Goal: Task Accomplishment & Management: Manage account settings

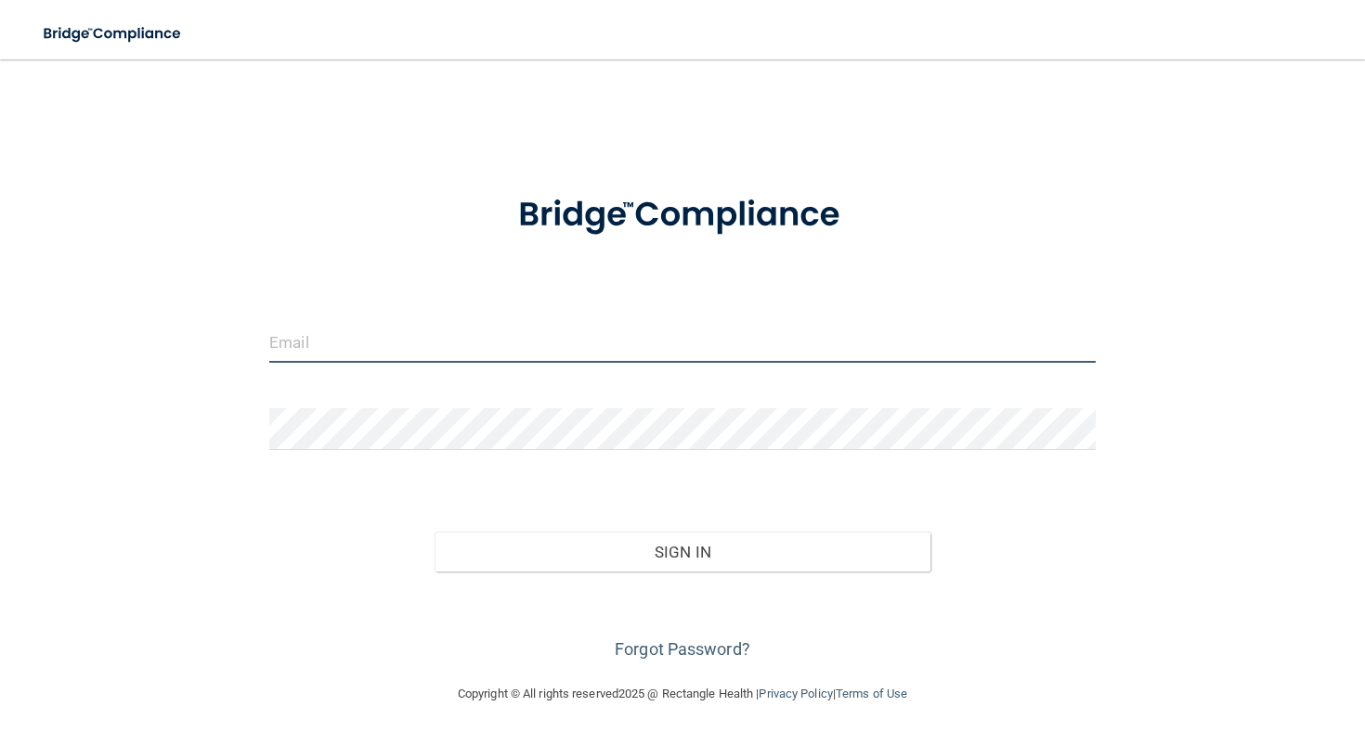
click at [305, 351] on input "email" at bounding box center [682, 342] width 826 height 42
drag, startPoint x: 298, startPoint y: 341, endPoint x: 193, endPoint y: 333, distance: 105.2
click at [193, 333] on div "[EMAIL_ADDRESS][DOMAIN_NAME] Invalid email/password. You don't have permission …" at bounding box center [682, 371] width 1290 height 587
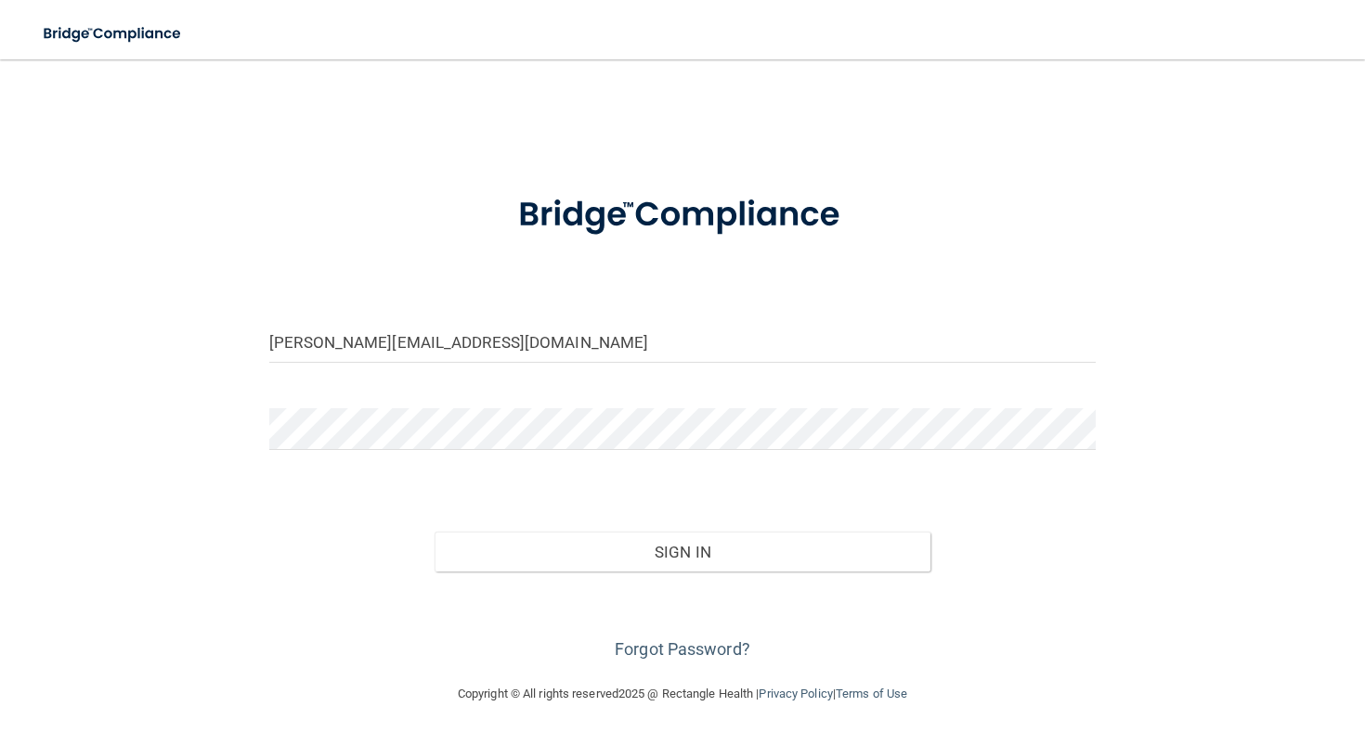
click at [312, 406] on form "[PERSON_NAME][EMAIL_ADDRESS][DOMAIN_NAME] Invalid email/password. You don't hav…" at bounding box center [682, 418] width 826 height 494
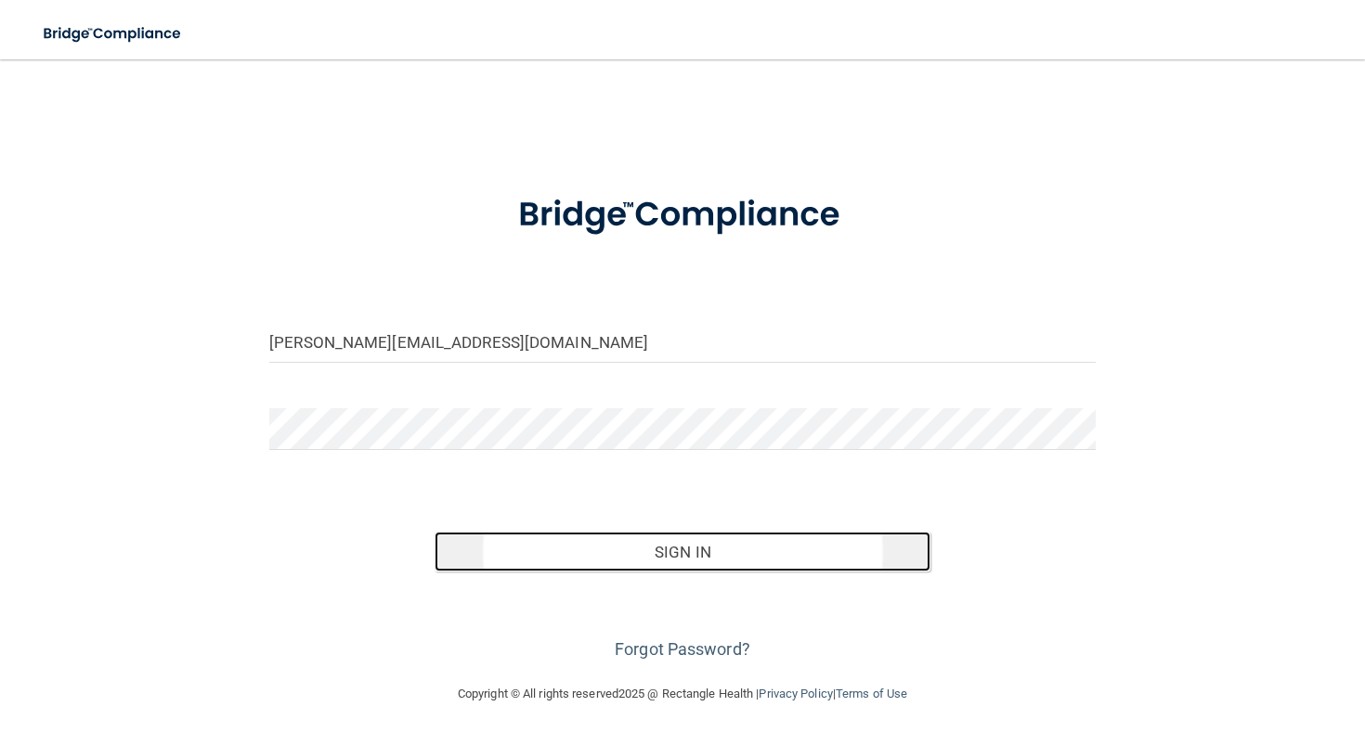
click at [510, 548] on button "Sign In" at bounding box center [682, 552] width 496 height 41
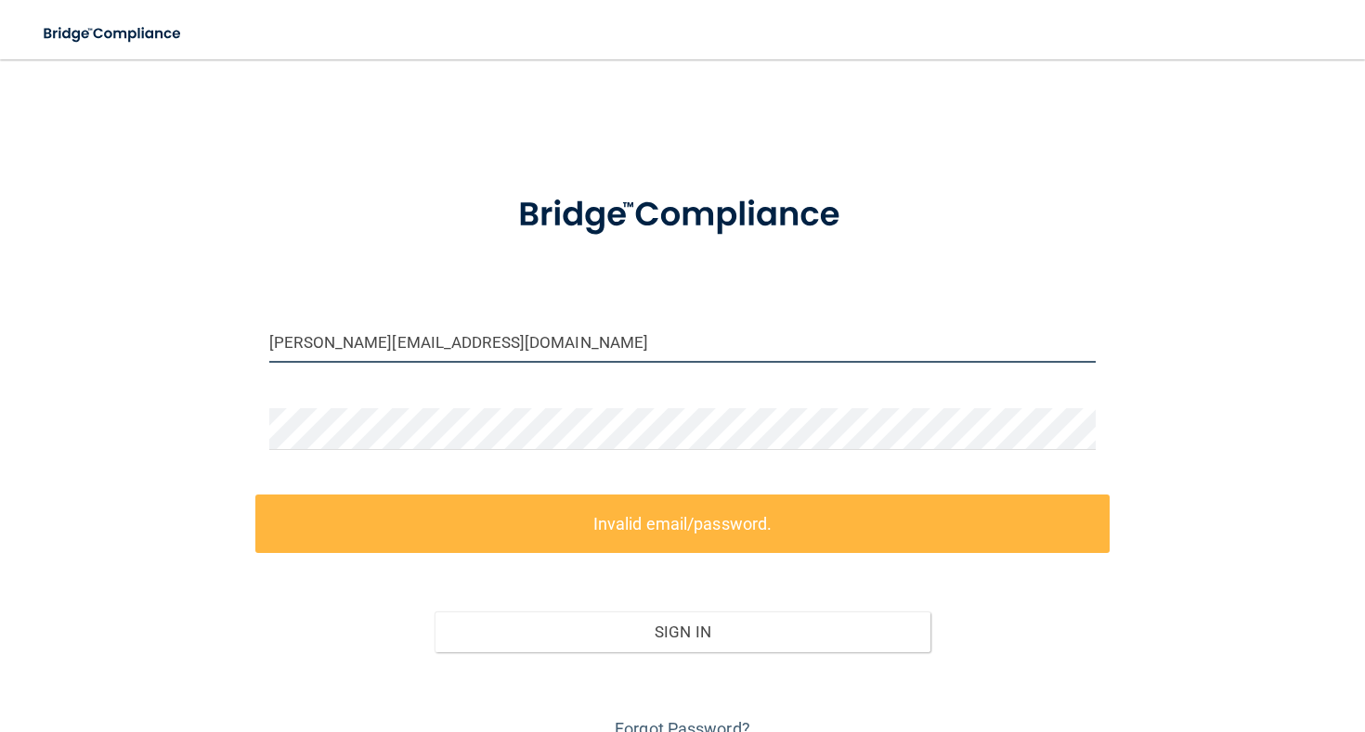
drag, startPoint x: 318, startPoint y: 345, endPoint x: 225, endPoint y: 344, distance: 93.8
click at [227, 345] on div "[PERSON_NAME][EMAIL_ADDRESS][DOMAIN_NAME] Invalid email/password. You don't hav…" at bounding box center [682, 411] width 1290 height 667
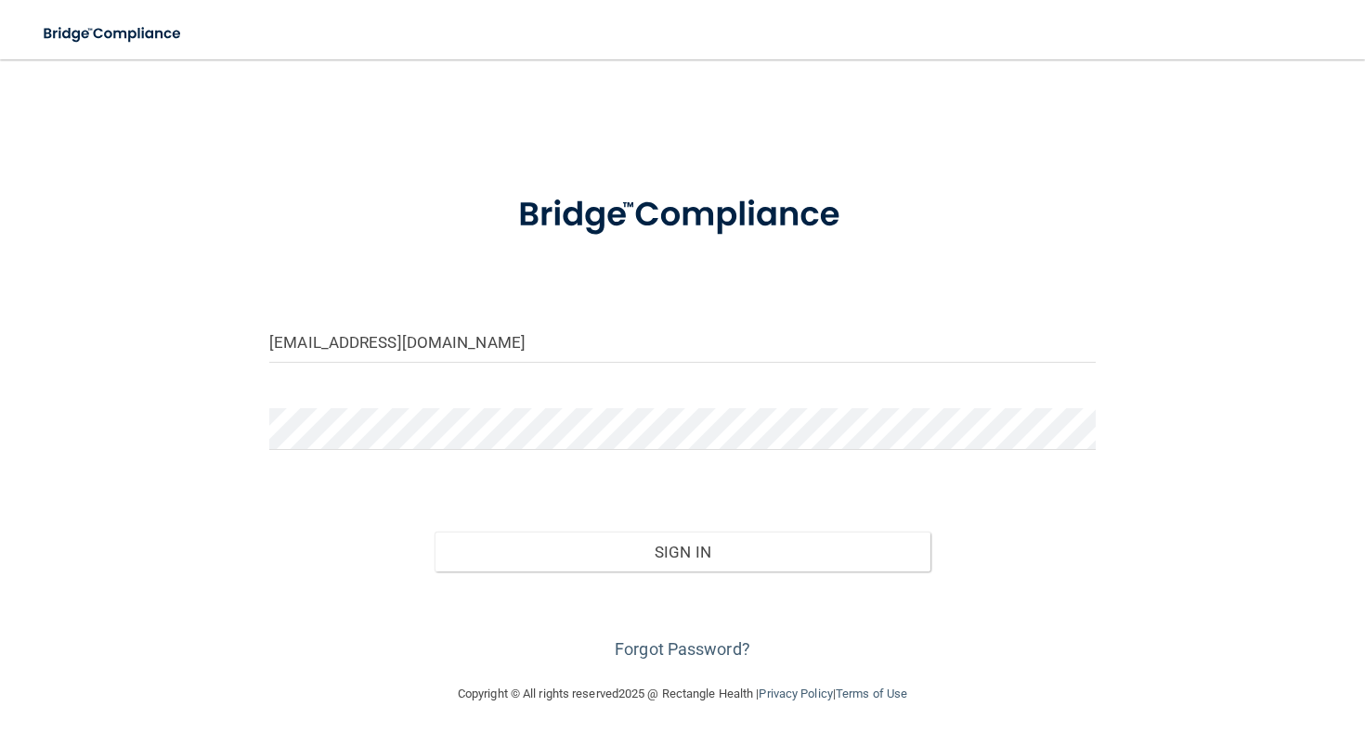
click at [552, 577] on div "Forgot Password?" at bounding box center [682, 618] width 854 height 93
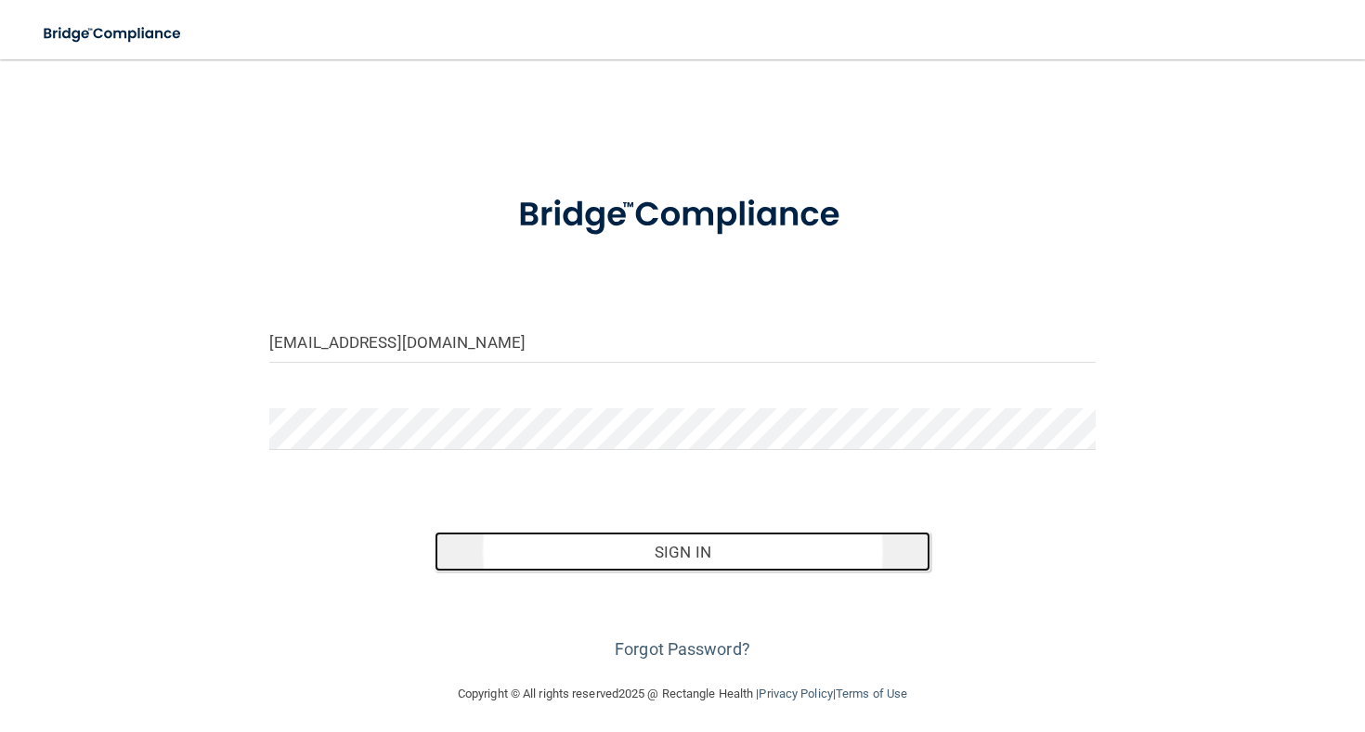
click at [551, 549] on button "Sign In" at bounding box center [682, 552] width 496 height 41
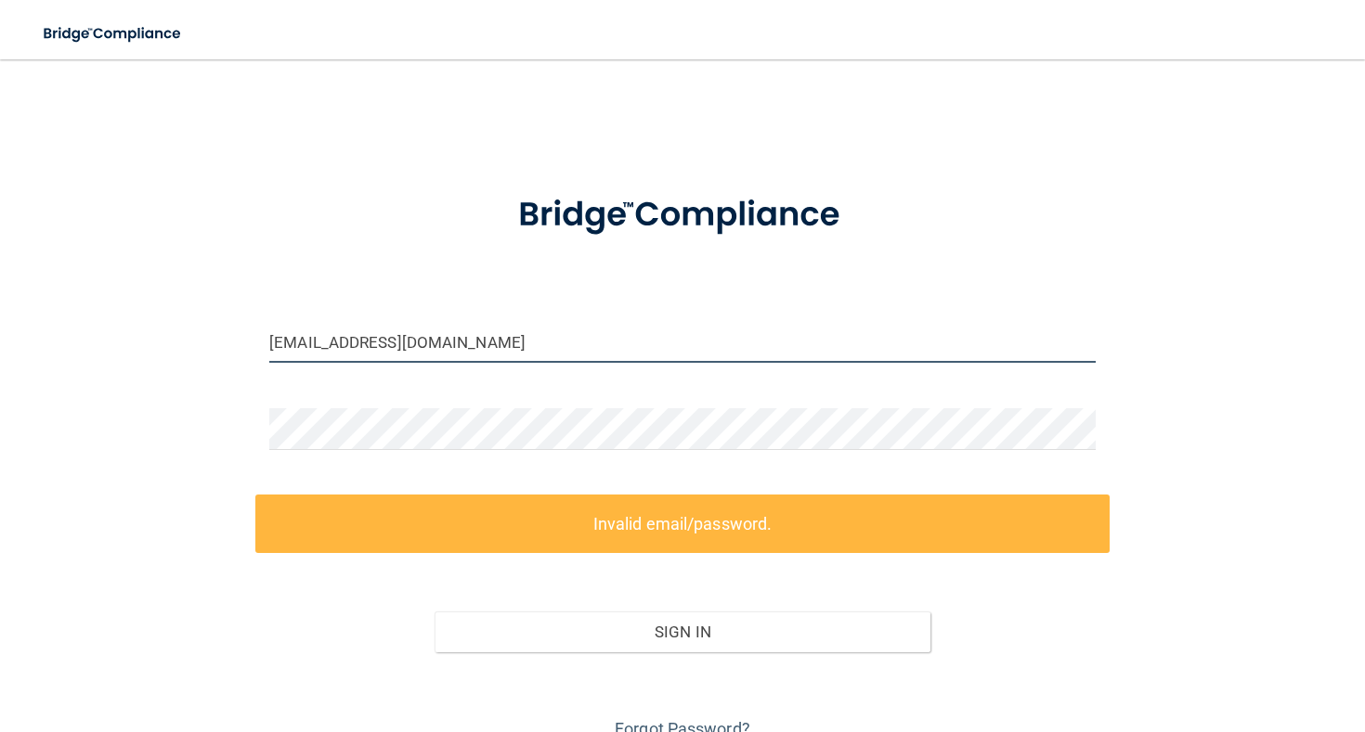
drag, startPoint x: 293, startPoint y: 341, endPoint x: 189, endPoint y: 318, distance: 106.3
click at [192, 318] on div "[EMAIL_ADDRESS][DOMAIN_NAME] Invalid email/password. You don't have permission …" at bounding box center [682, 411] width 1290 height 667
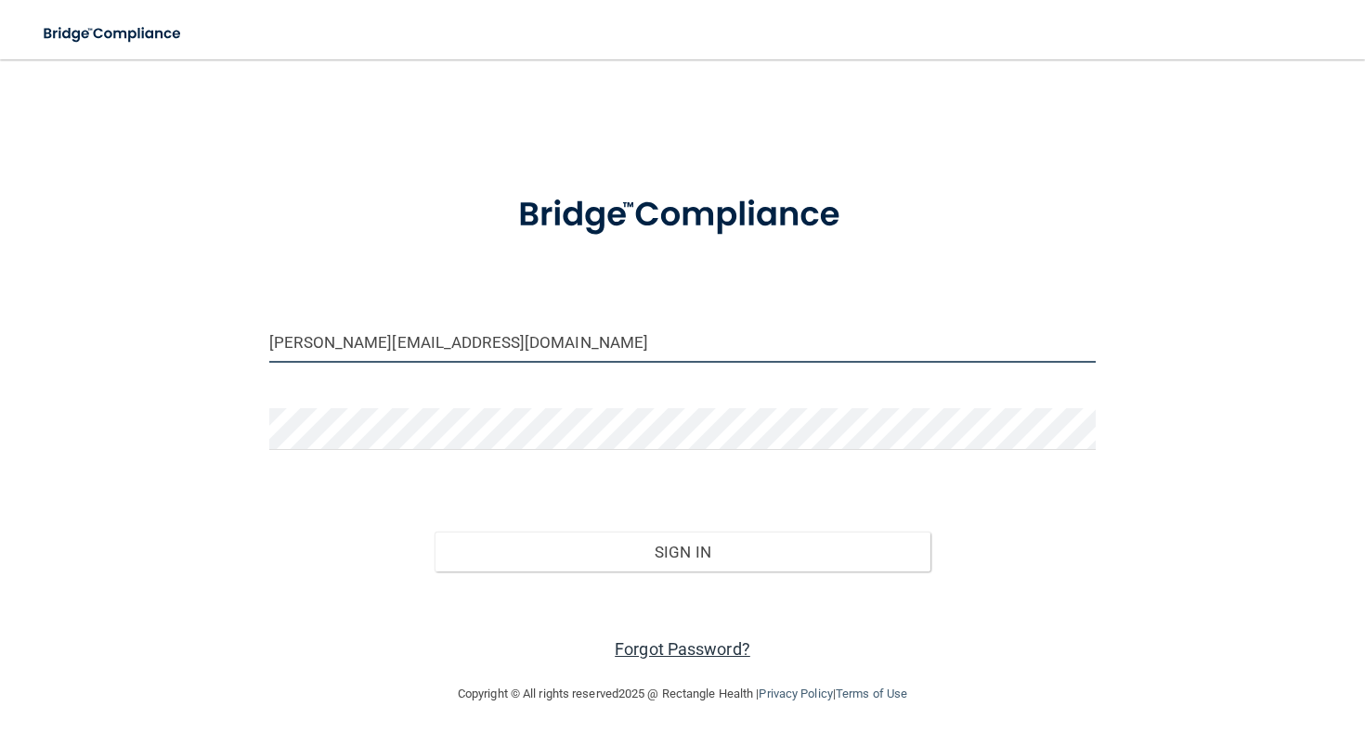
type input "[PERSON_NAME][EMAIL_ADDRESS][DOMAIN_NAME]"
click at [680, 650] on link "Forgot Password?" at bounding box center [683, 649] width 136 height 19
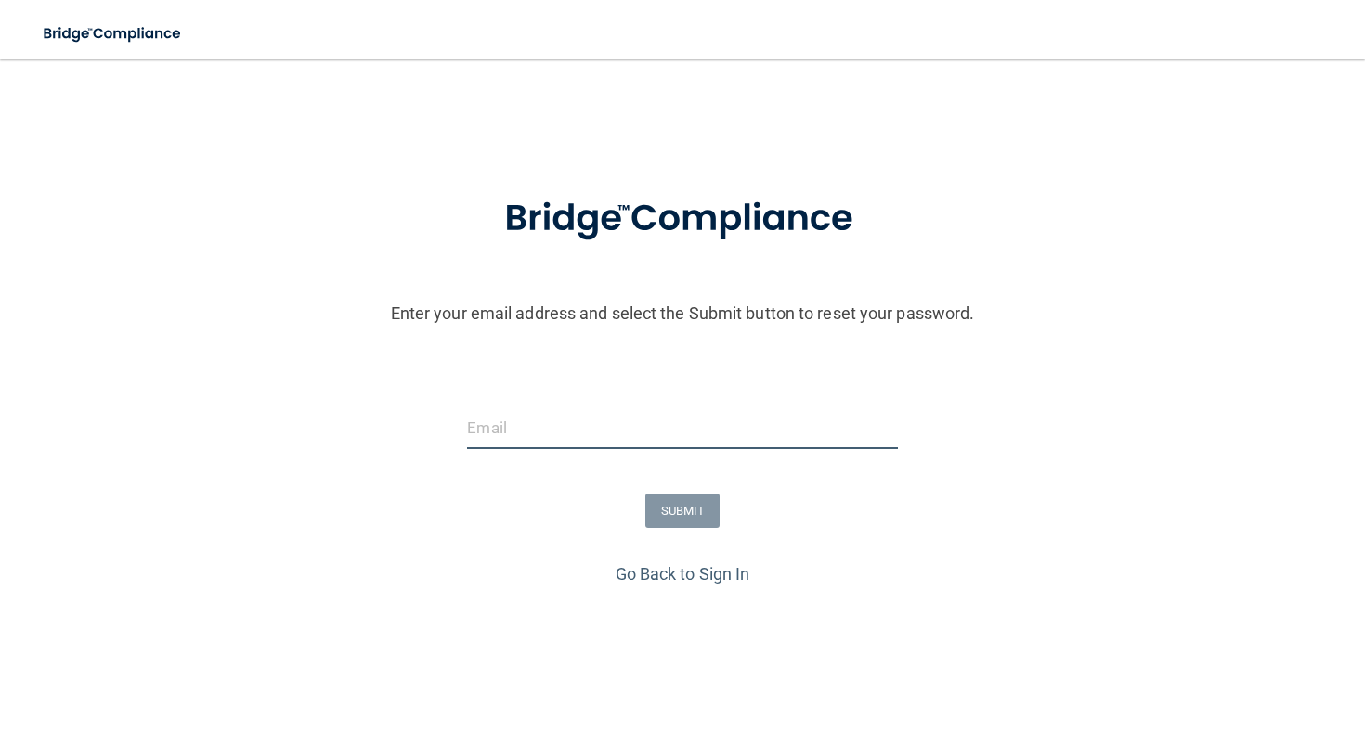
click at [528, 436] on input "email" at bounding box center [682, 429] width 430 height 42
paste input "[PERSON_NAME][EMAIL_ADDRESS][DOMAIN_NAME]"
type input "[PERSON_NAME][EMAIL_ADDRESS][DOMAIN_NAME]"
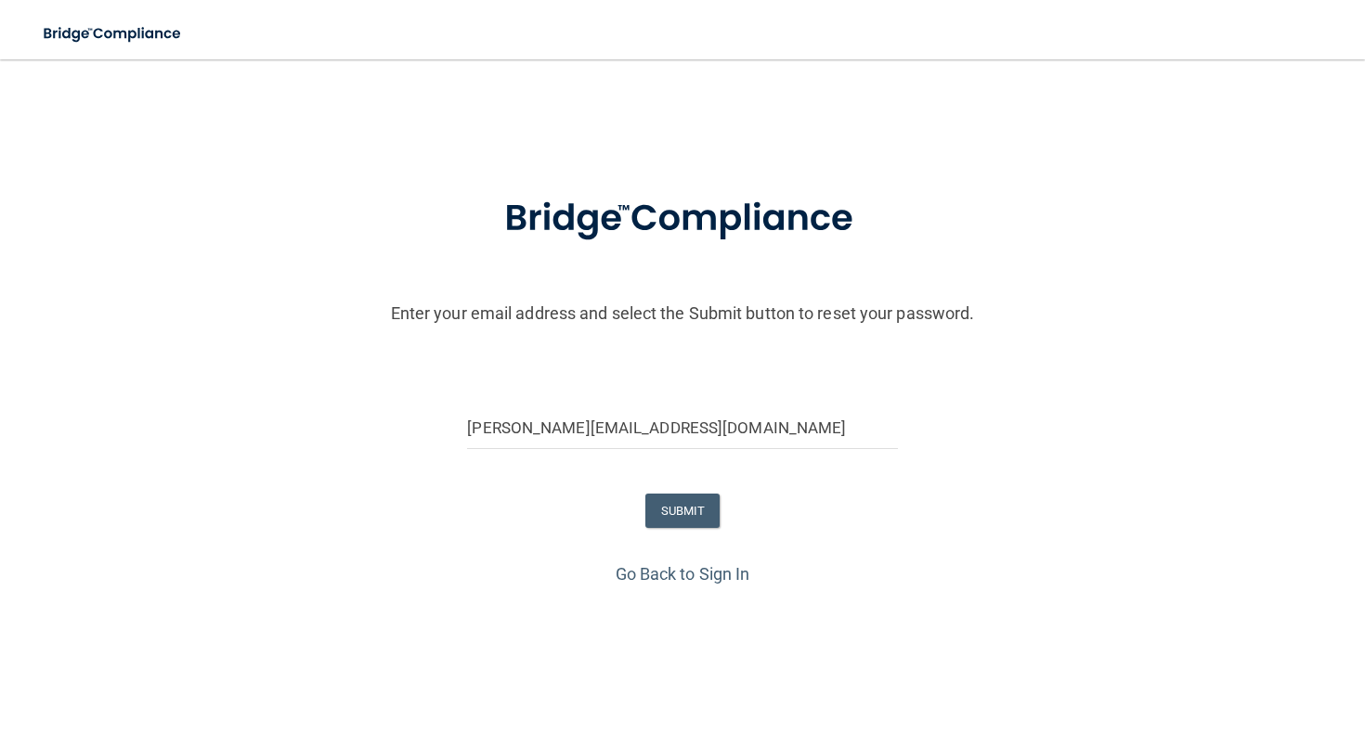
click at [945, 535] on form "Enter your email address and select the Submit button to reset your password. […" at bounding box center [682, 365] width 1346 height 388
click at [682, 518] on button "SUBMIT" at bounding box center [682, 511] width 75 height 34
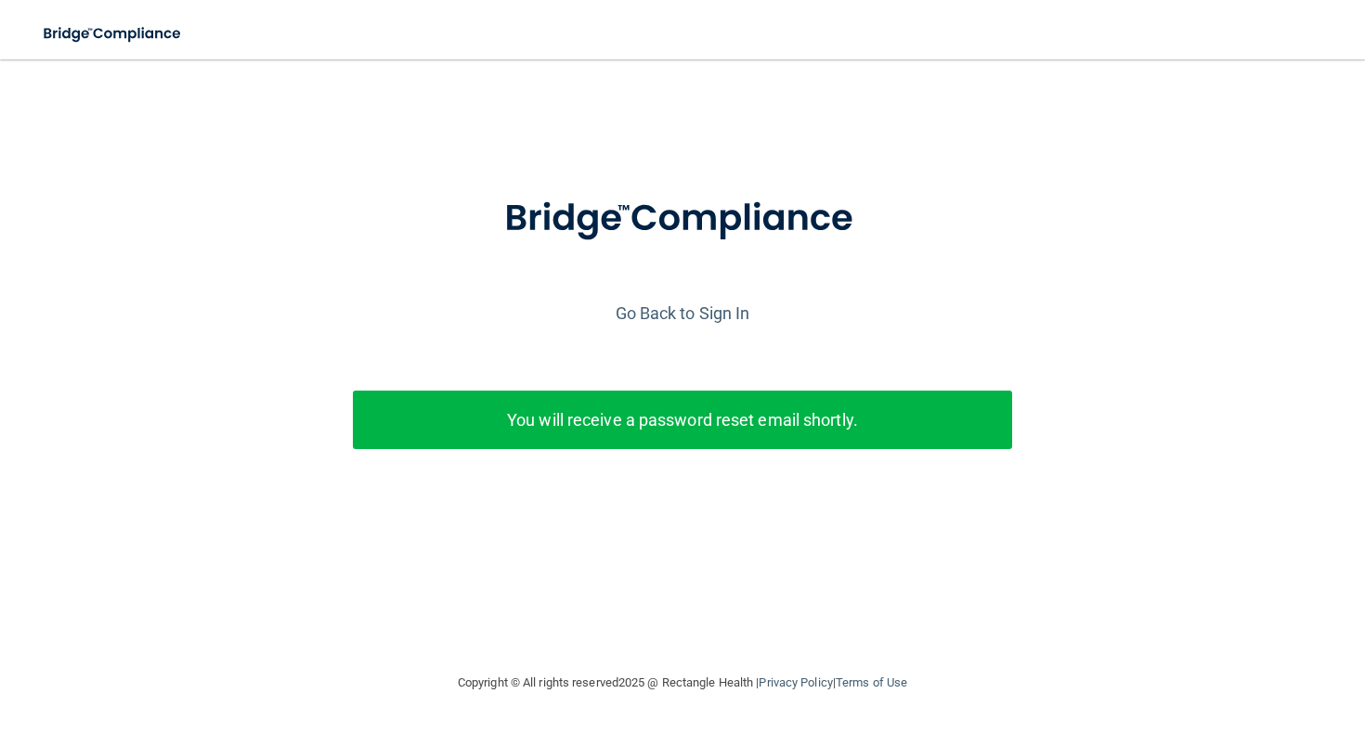
click at [863, 322] on div "Go Back to Sign In" at bounding box center [682, 313] width 1374 height 31
click at [719, 328] on div "Go Back to Sign In" at bounding box center [682, 313] width 1374 height 31
click at [719, 310] on link "Go Back to Sign In" at bounding box center [682, 313] width 135 height 19
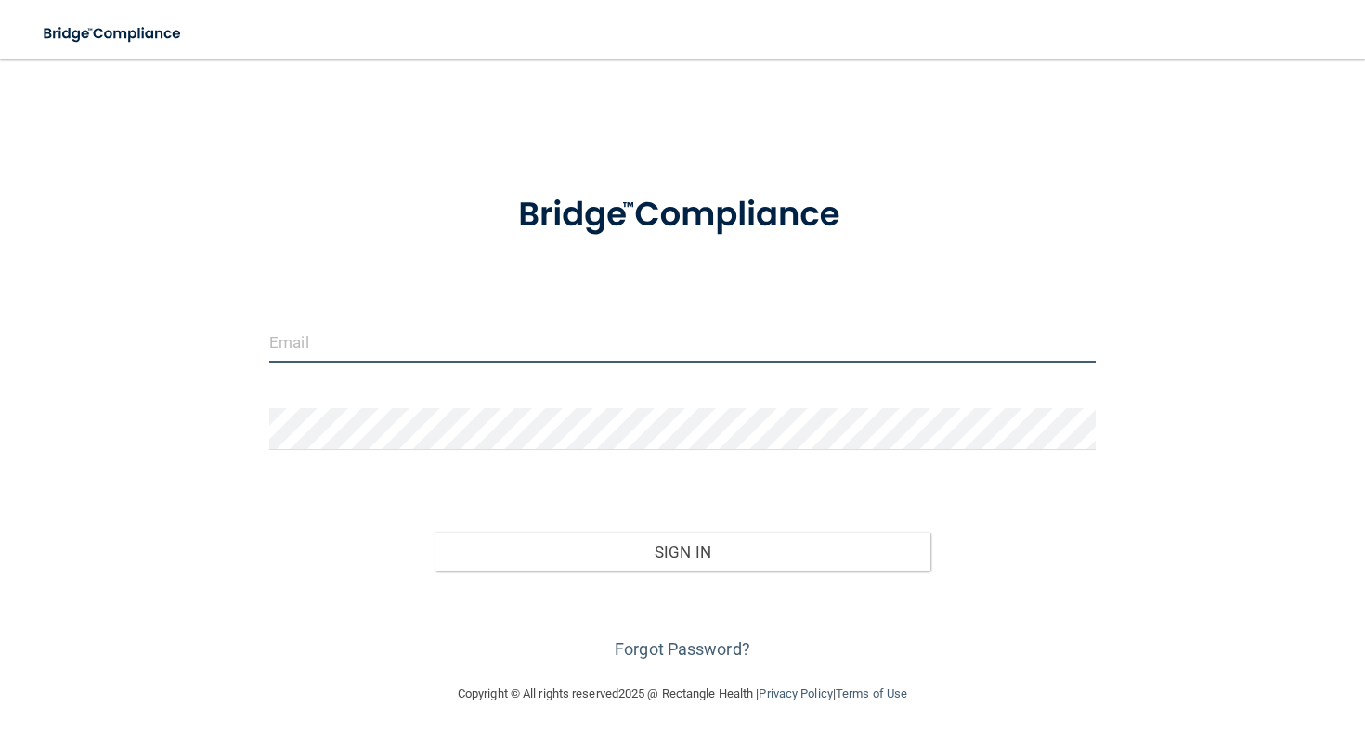
click at [395, 342] on input "email" at bounding box center [682, 342] width 826 height 42
drag, startPoint x: 299, startPoint y: 347, endPoint x: 193, endPoint y: 327, distance: 107.8
click at [193, 327] on div "[EMAIL_ADDRESS][DOMAIN_NAME] Invalid email/password. You don't have permission …" at bounding box center [682, 371] width 1290 height 587
type input "[PERSON_NAME][EMAIL_ADDRESS][DOMAIN_NAME]"
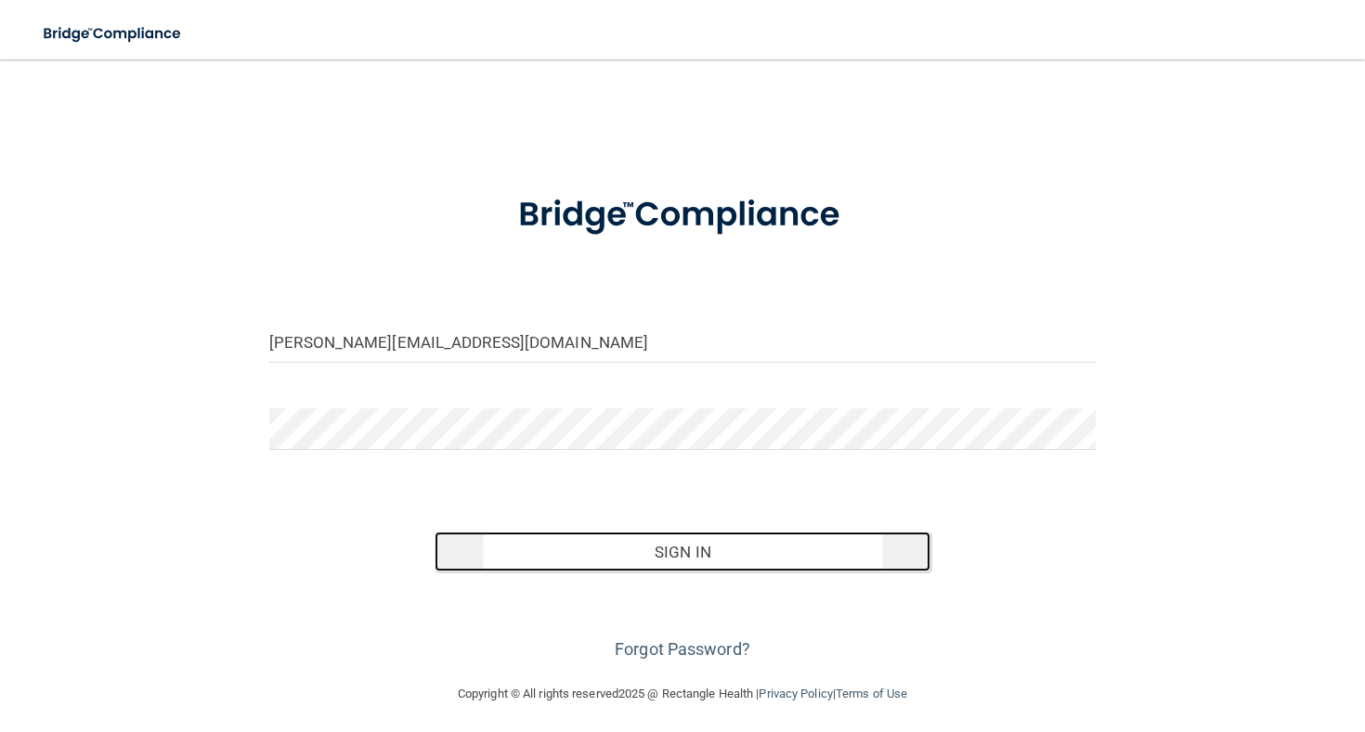
click at [515, 545] on button "Sign In" at bounding box center [682, 552] width 496 height 41
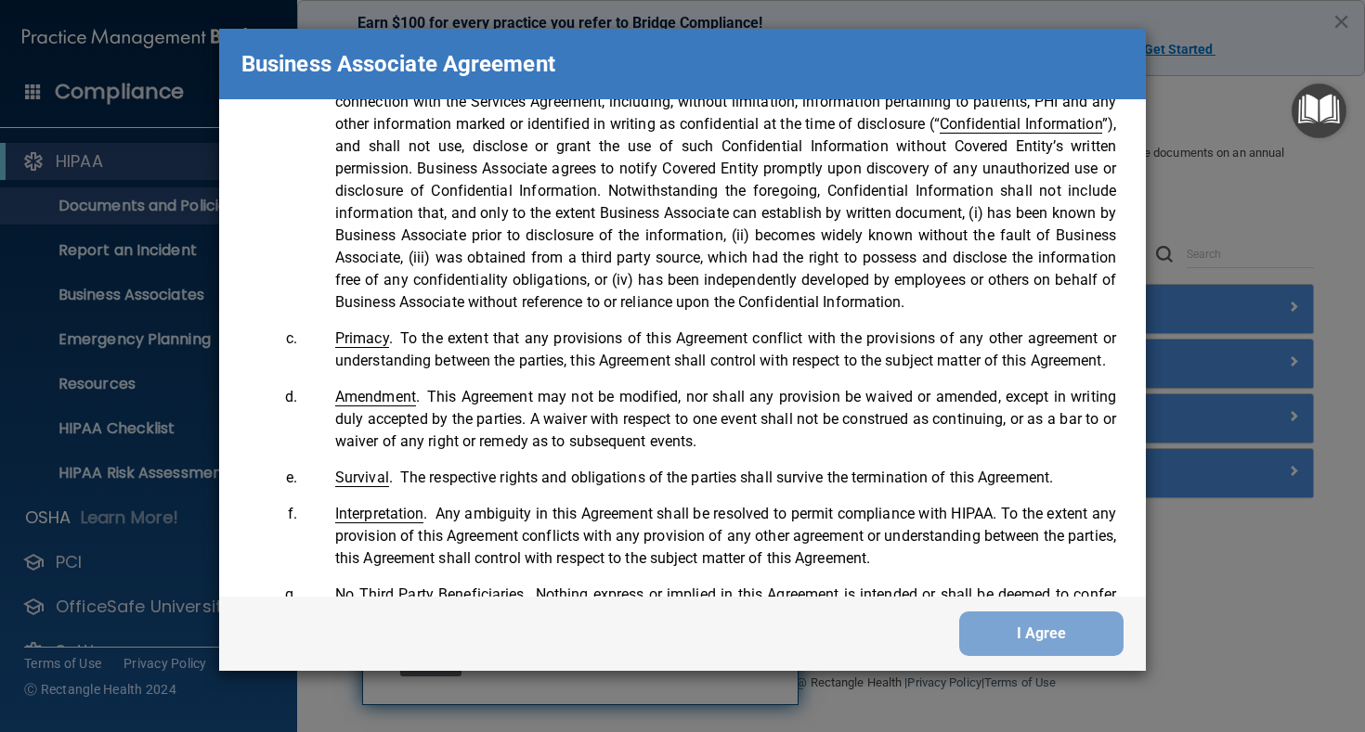
scroll to position [3697, 0]
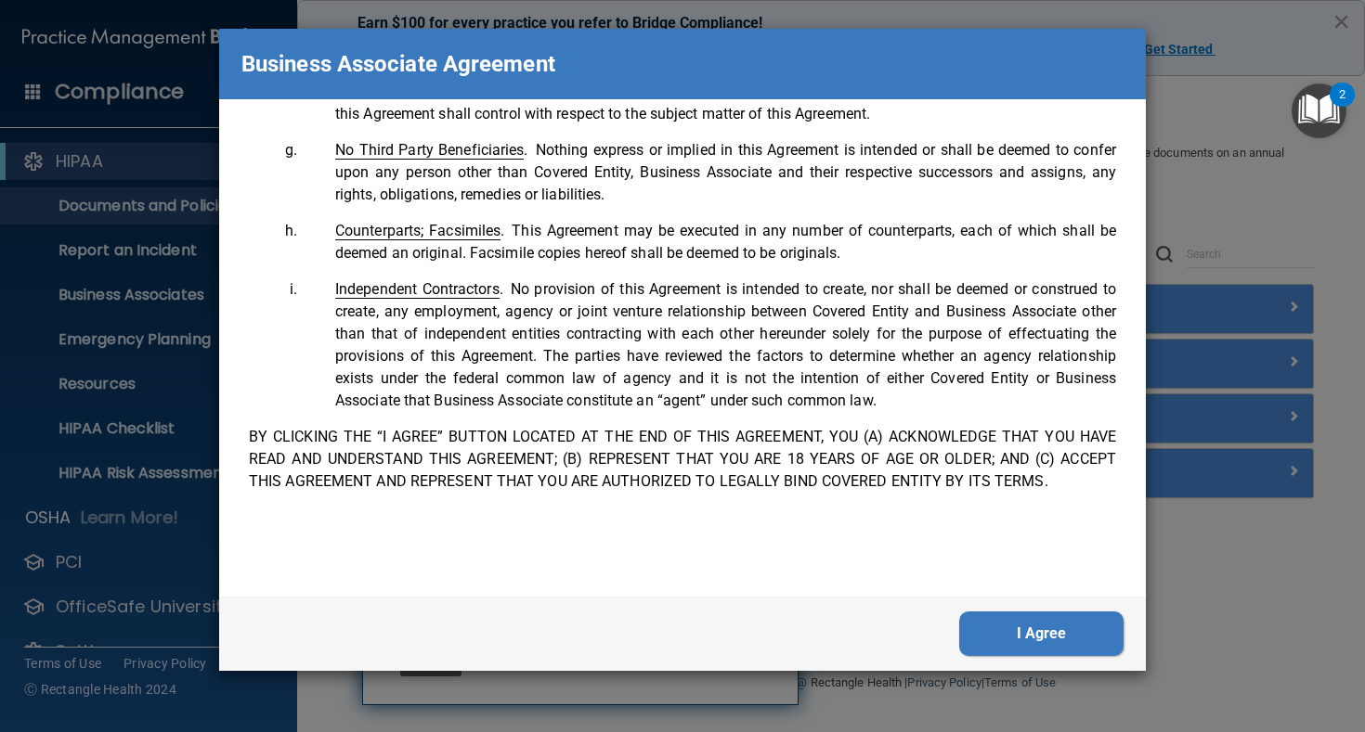
click at [1020, 650] on button "I Agree" at bounding box center [1041, 634] width 164 height 45
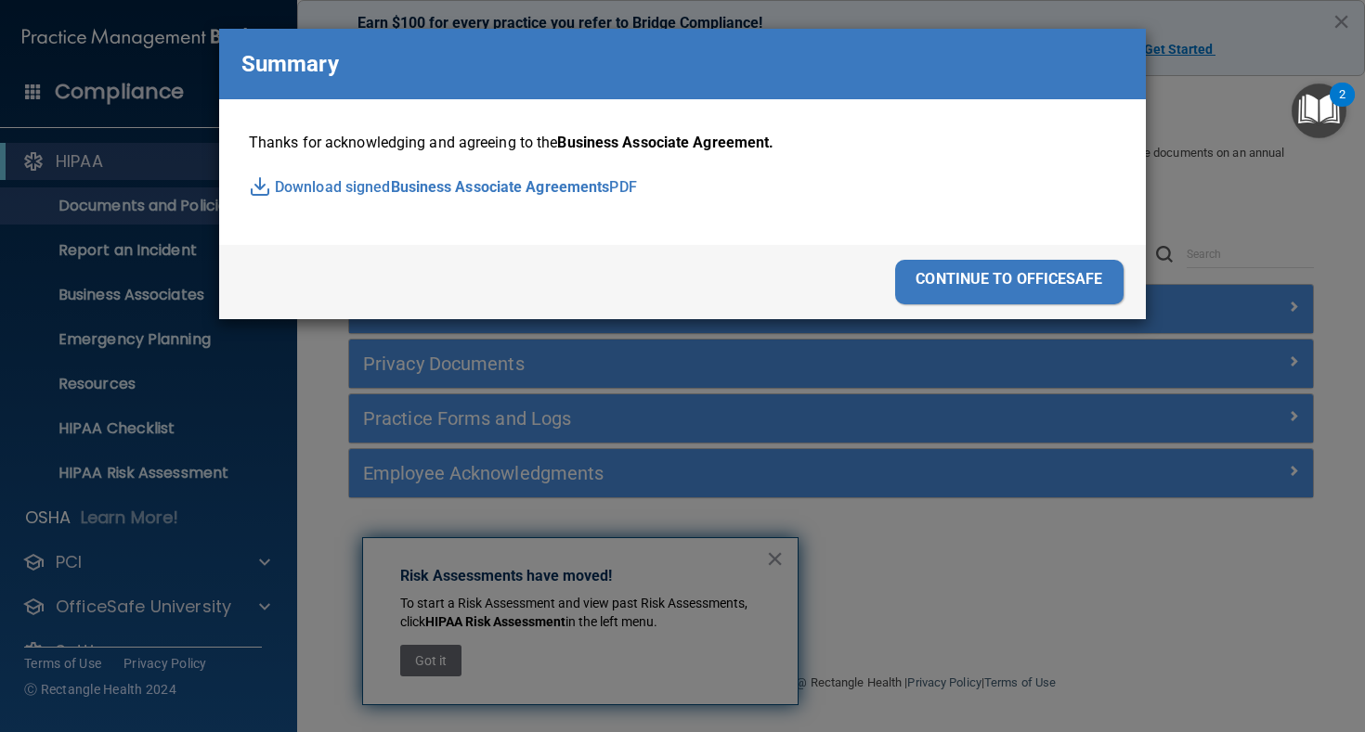
click at [560, 189] on span "Business Associate Agreements" at bounding box center [500, 188] width 219 height 28
click at [1023, 290] on div "continue to officesafe" at bounding box center [1009, 282] width 228 height 45
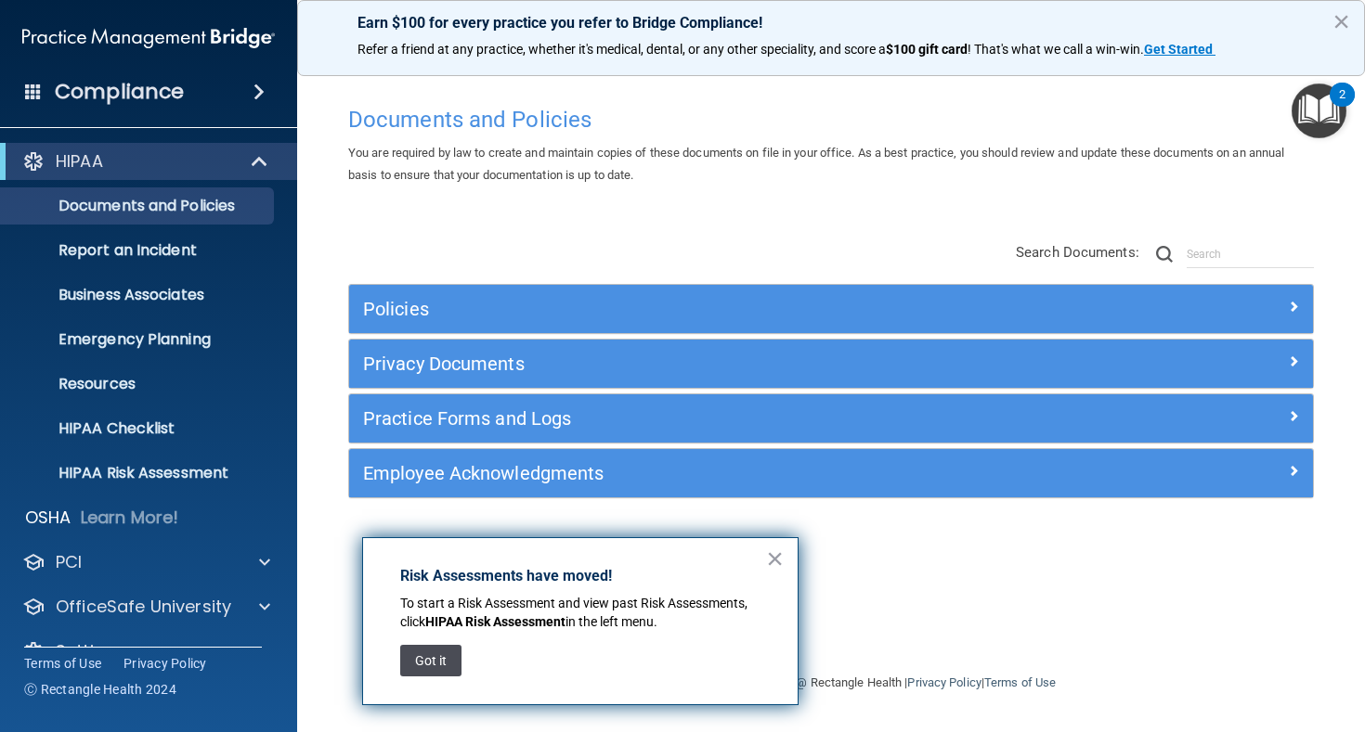
click at [403, 651] on button "Got it" at bounding box center [430, 661] width 61 height 32
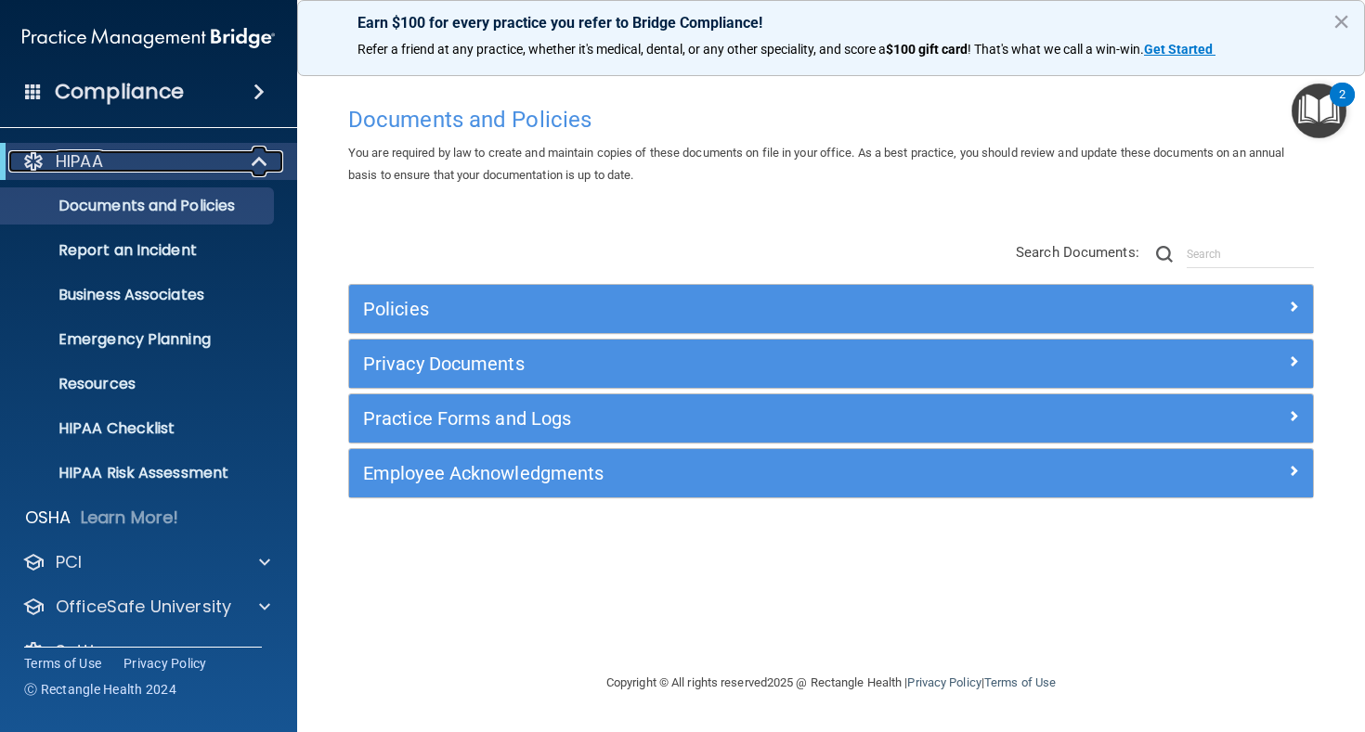
click at [260, 159] on span at bounding box center [261, 161] width 16 height 22
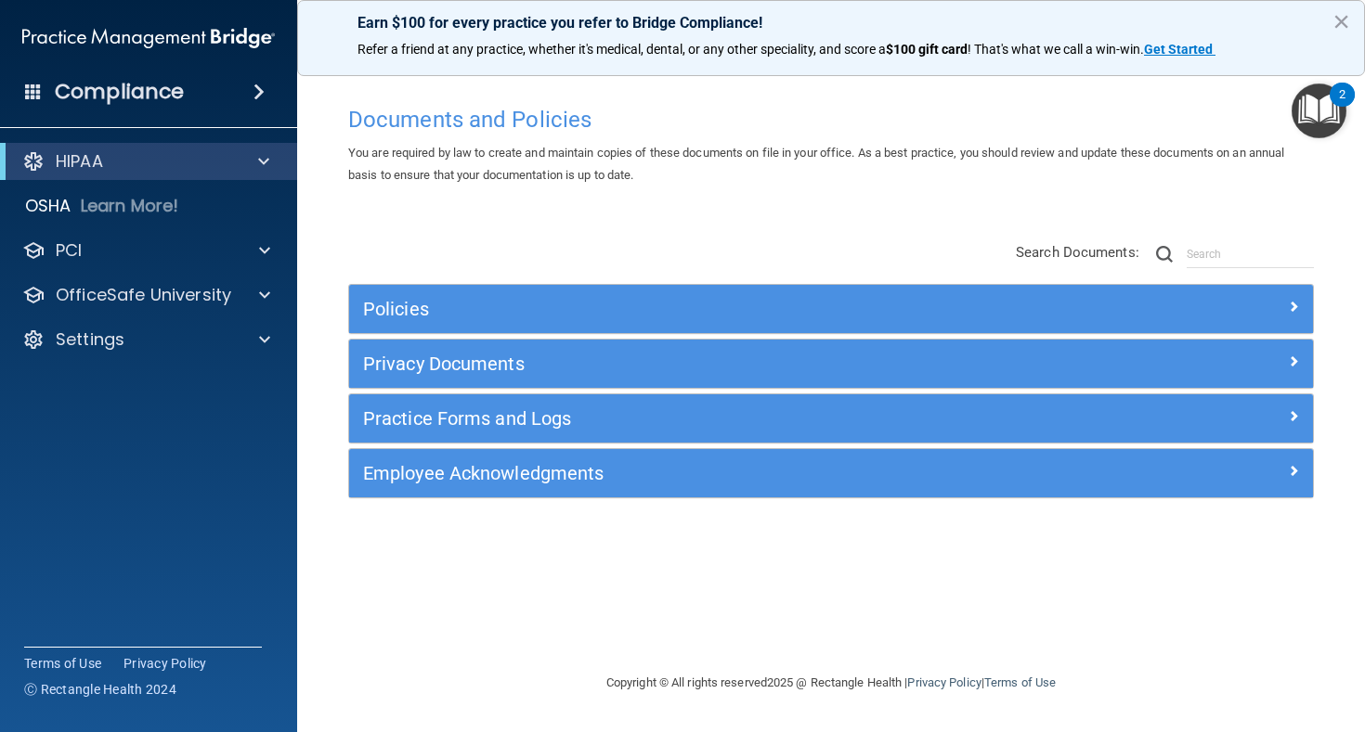
click at [1323, 113] on img "Open Resource Center, 2 new notifications" at bounding box center [1318, 111] width 55 height 55
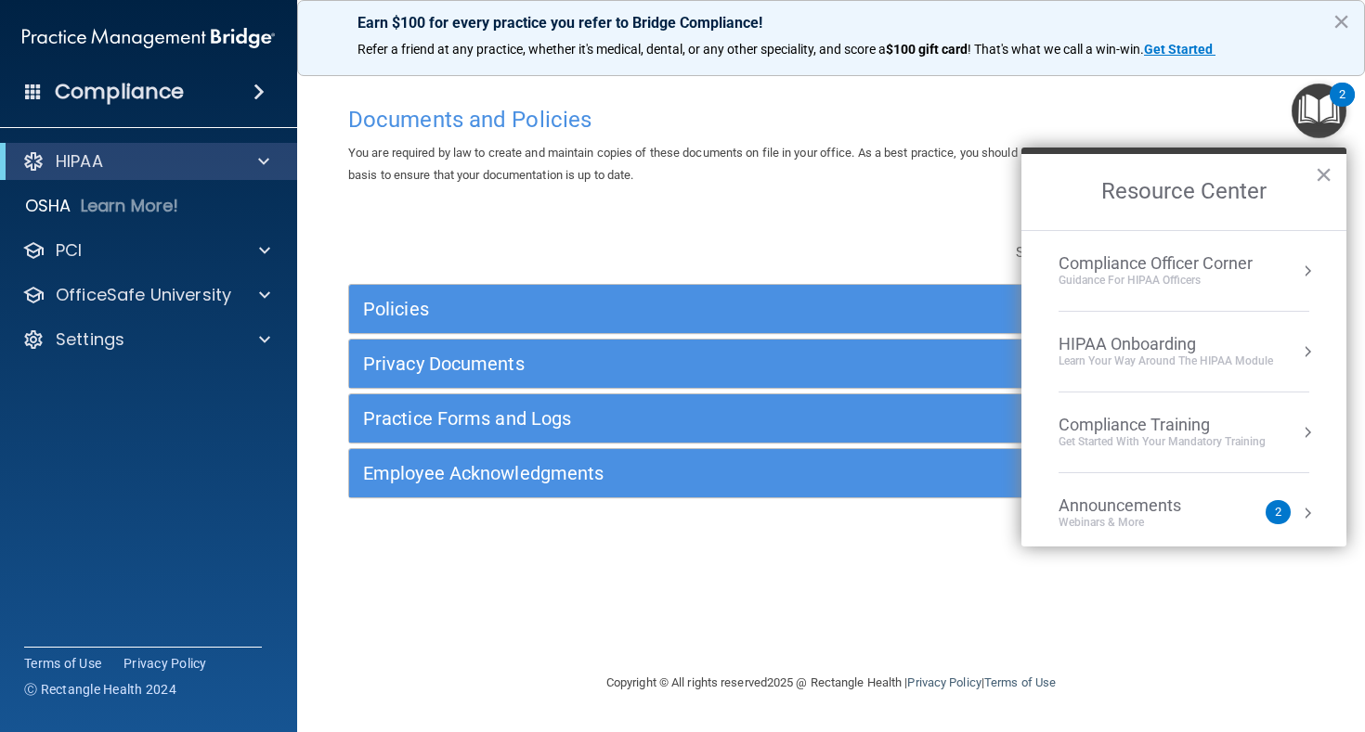
click at [1190, 274] on div "Guidance for HIPAA Officers" at bounding box center [1155, 281] width 194 height 16
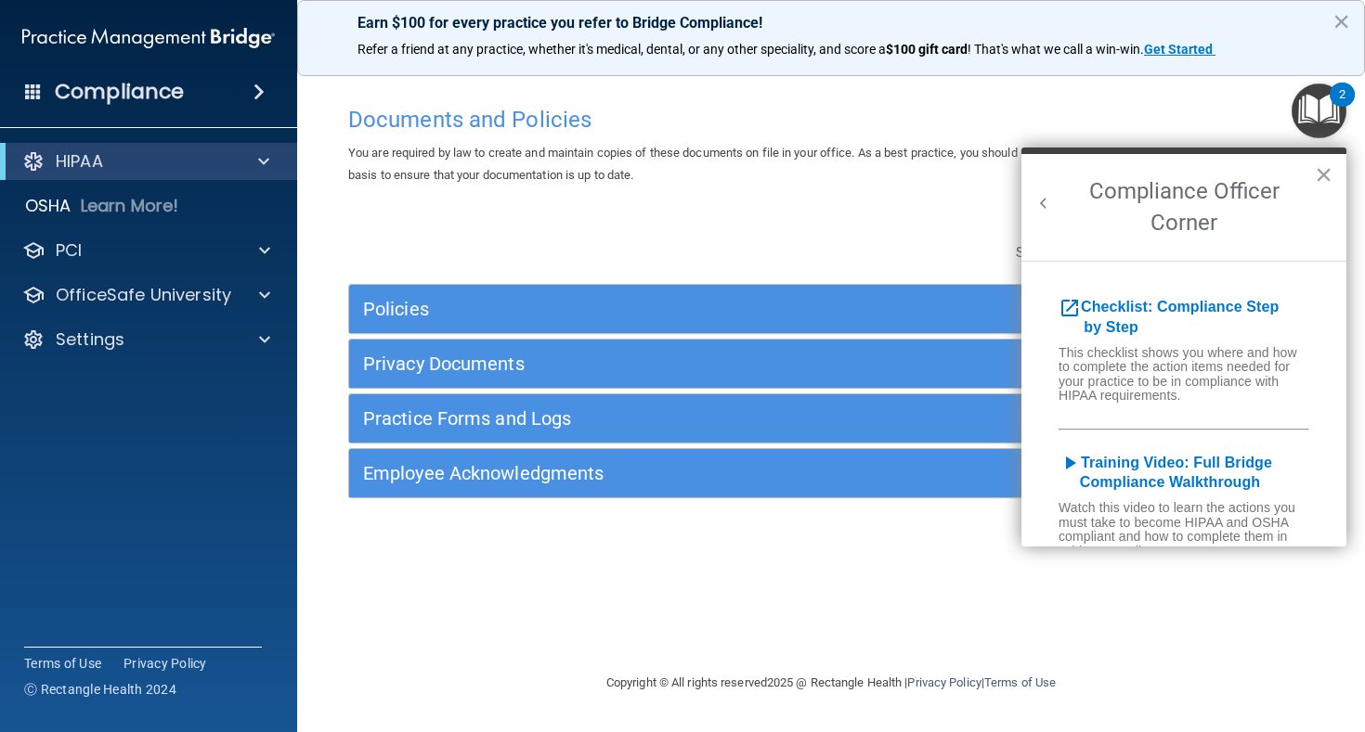
scroll to position [0, 0]
click at [1153, 307] on b "Checklist: Compliance Step by Step" at bounding box center [1168, 317] width 220 height 36
click at [1320, 188] on button "×" at bounding box center [1324, 175] width 18 height 30
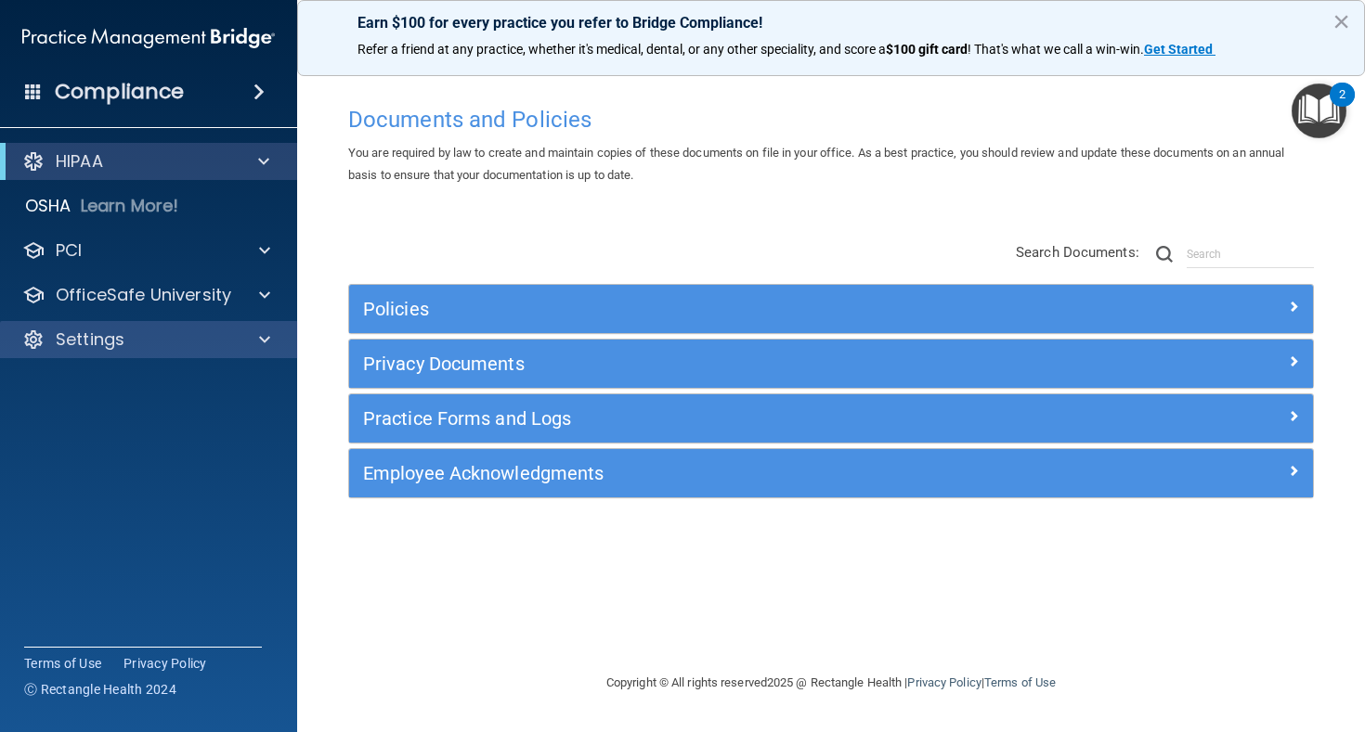
click at [141, 326] on div "Settings" at bounding box center [149, 339] width 298 height 37
click at [254, 355] on div "Settings" at bounding box center [149, 339] width 298 height 37
click at [270, 334] on div at bounding box center [262, 340] width 46 height 22
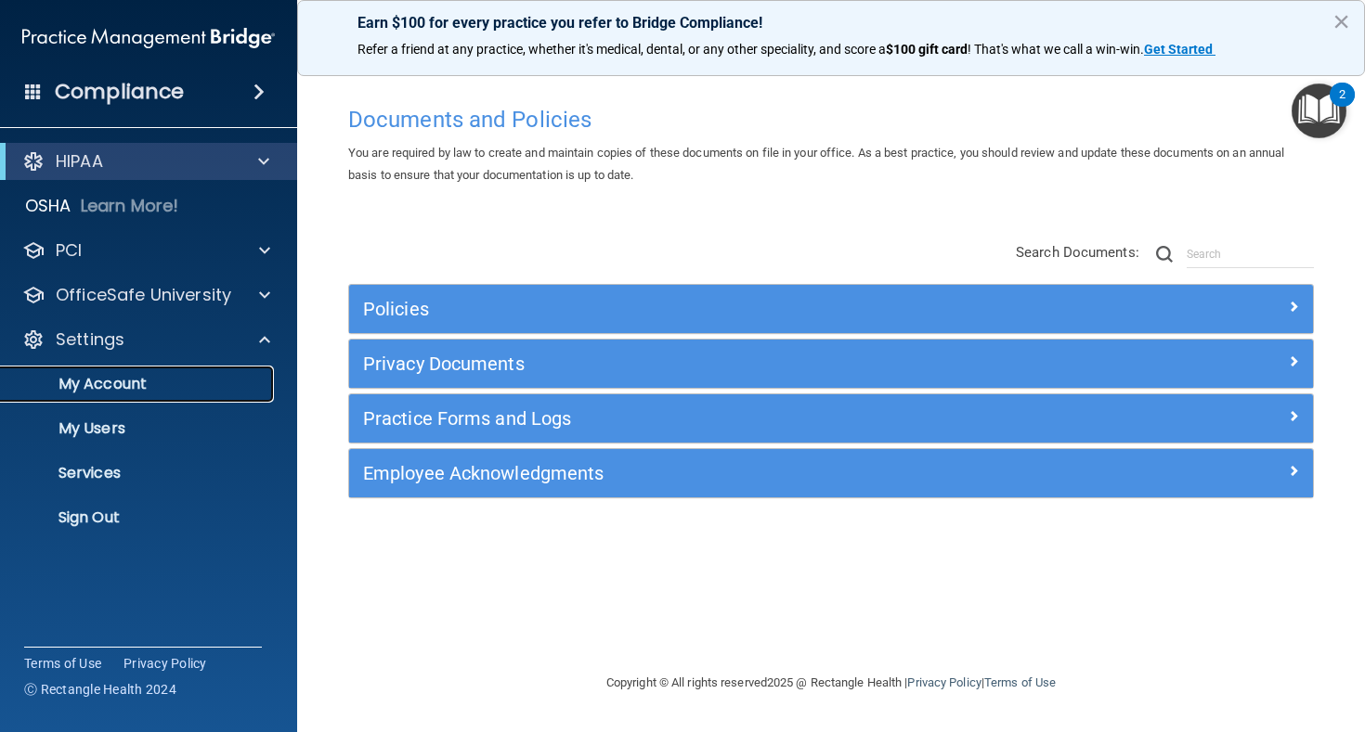
click at [155, 394] on link "My Account" at bounding box center [127, 384] width 292 height 37
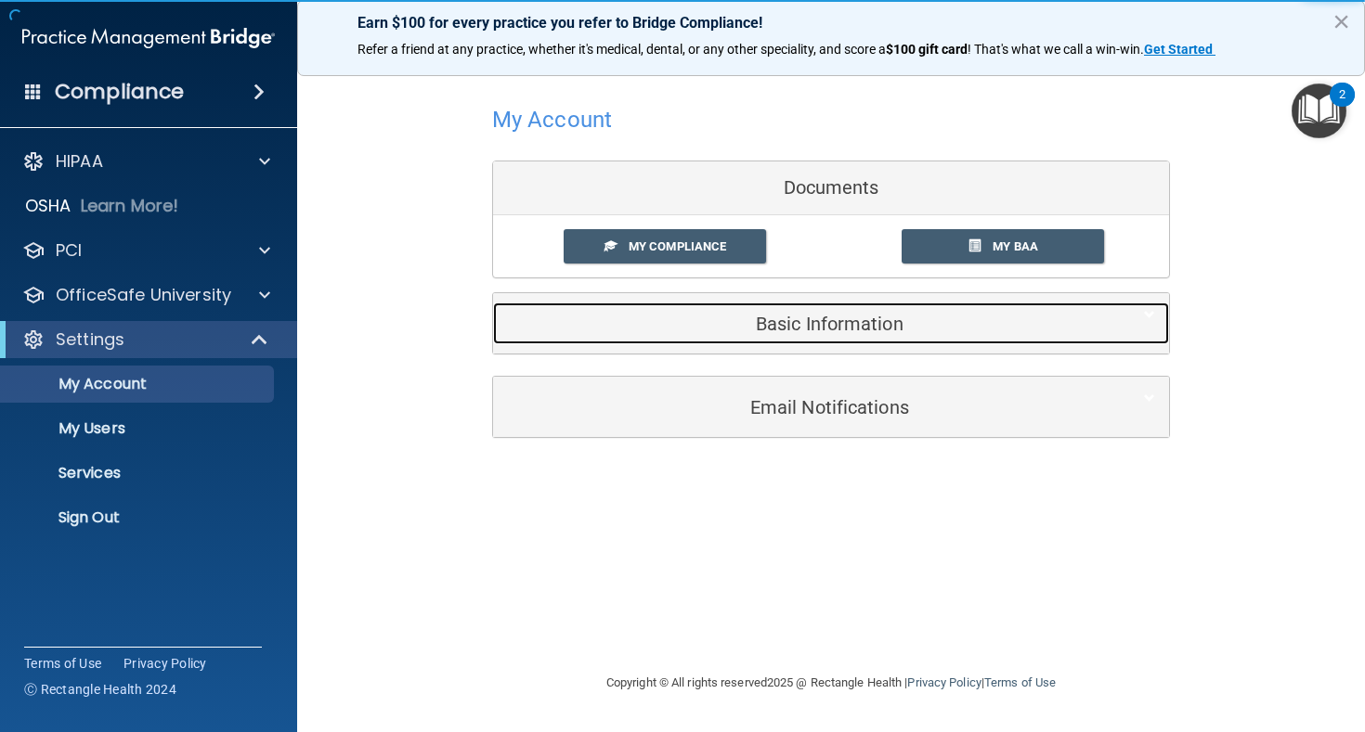
click at [1015, 324] on h5 "Basic Information" at bounding box center [802, 324] width 591 height 20
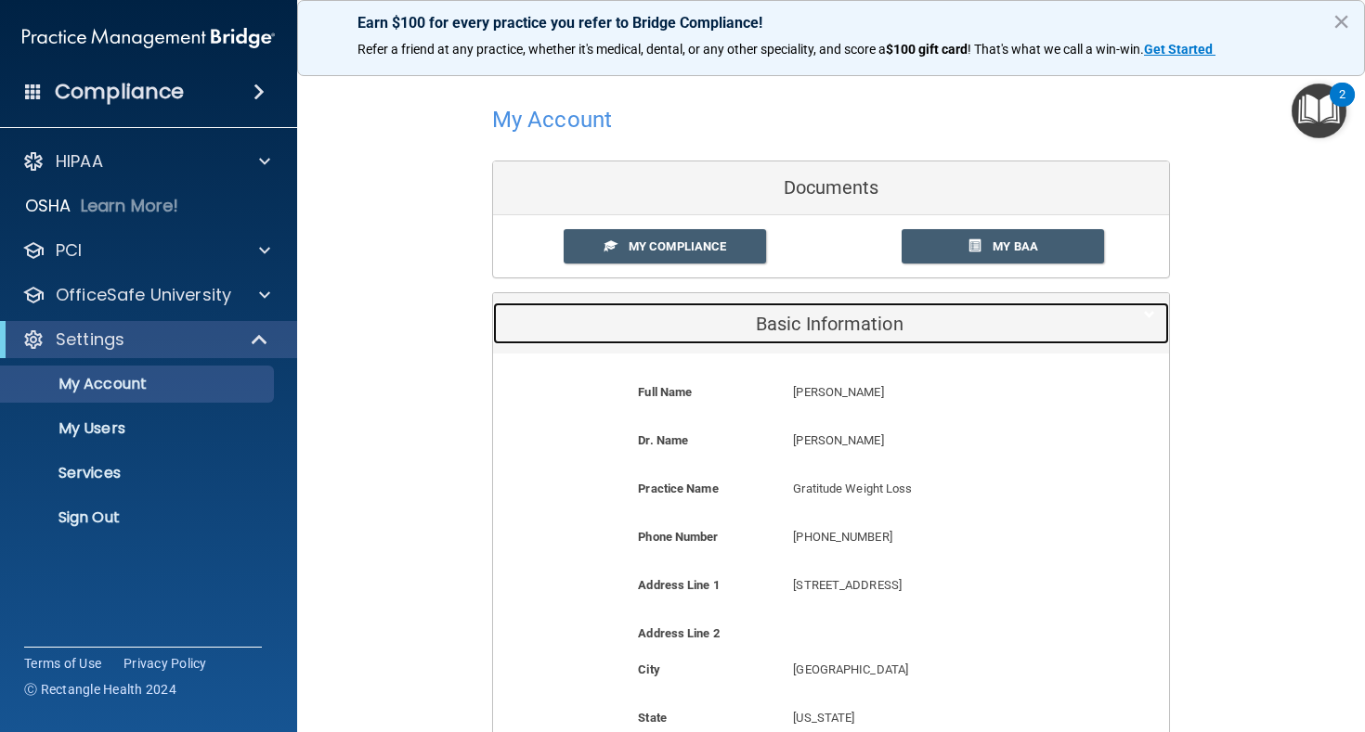
scroll to position [362, 0]
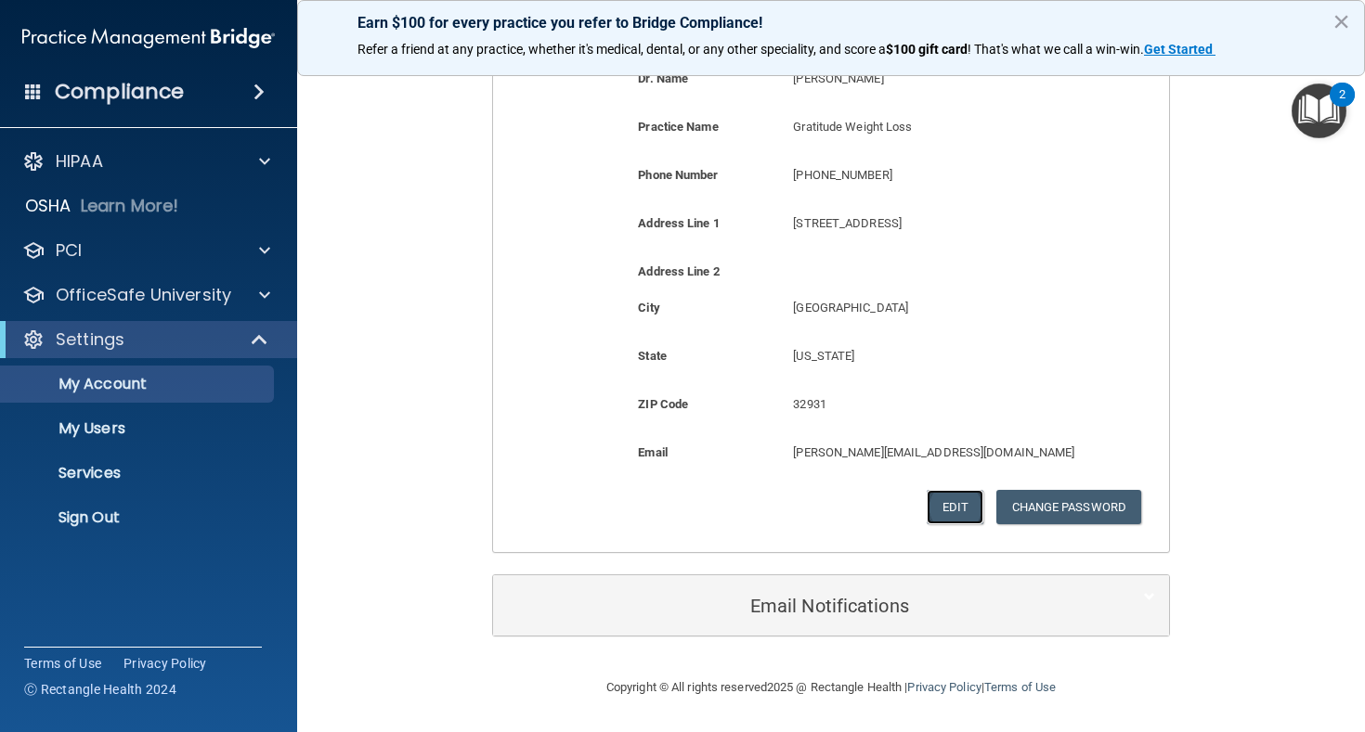
click at [937, 504] on button "Edit" at bounding box center [954, 507] width 57 height 34
select select "9"
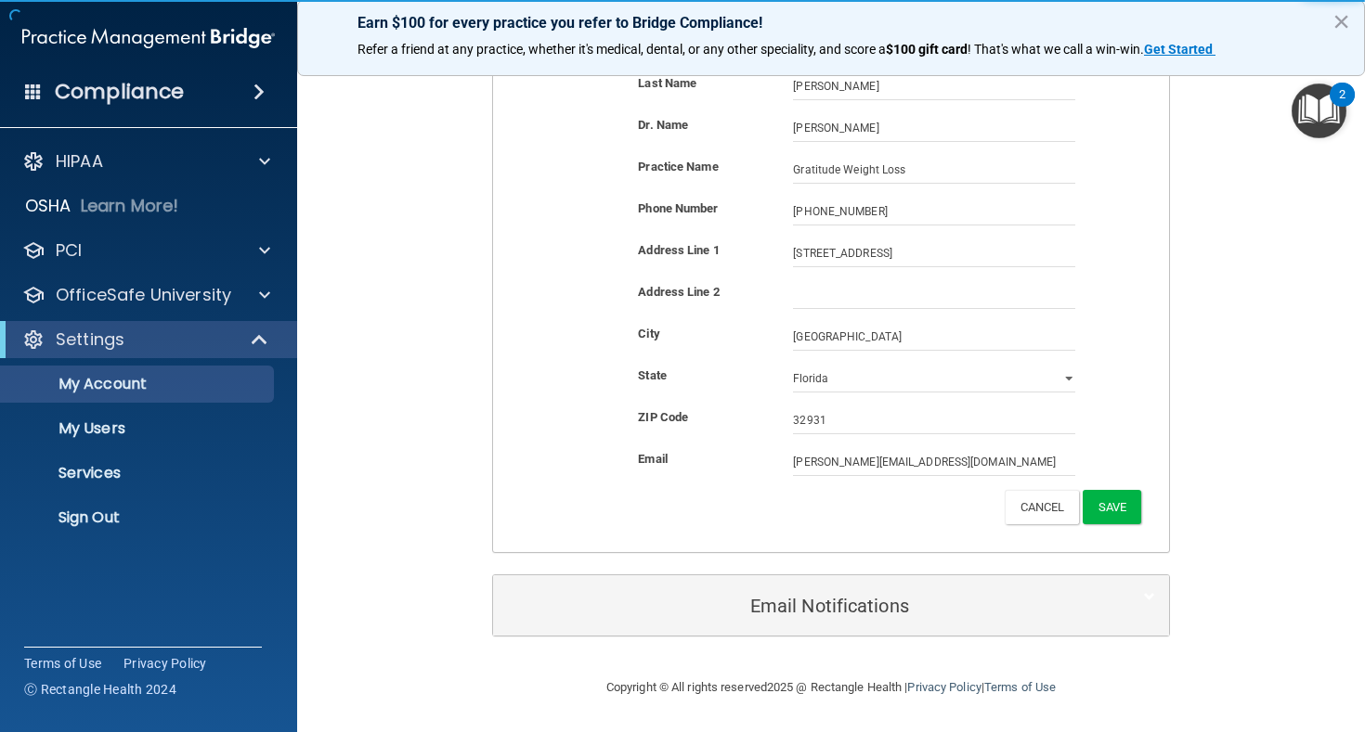
scroll to position [351, 0]
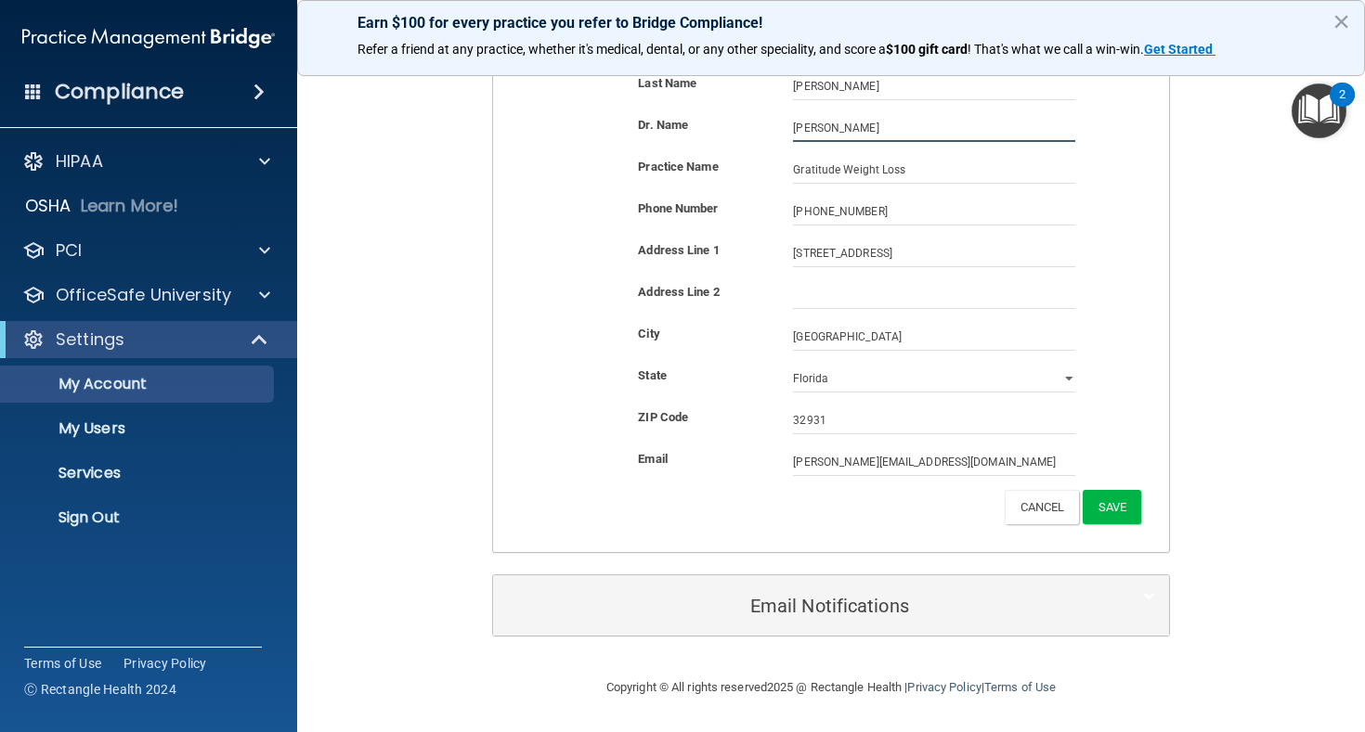
click at [856, 132] on input "[PERSON_NAME]" at bounding box center [934, 128] width 282 height 28
type input "[PERSON_NAME], APRN"
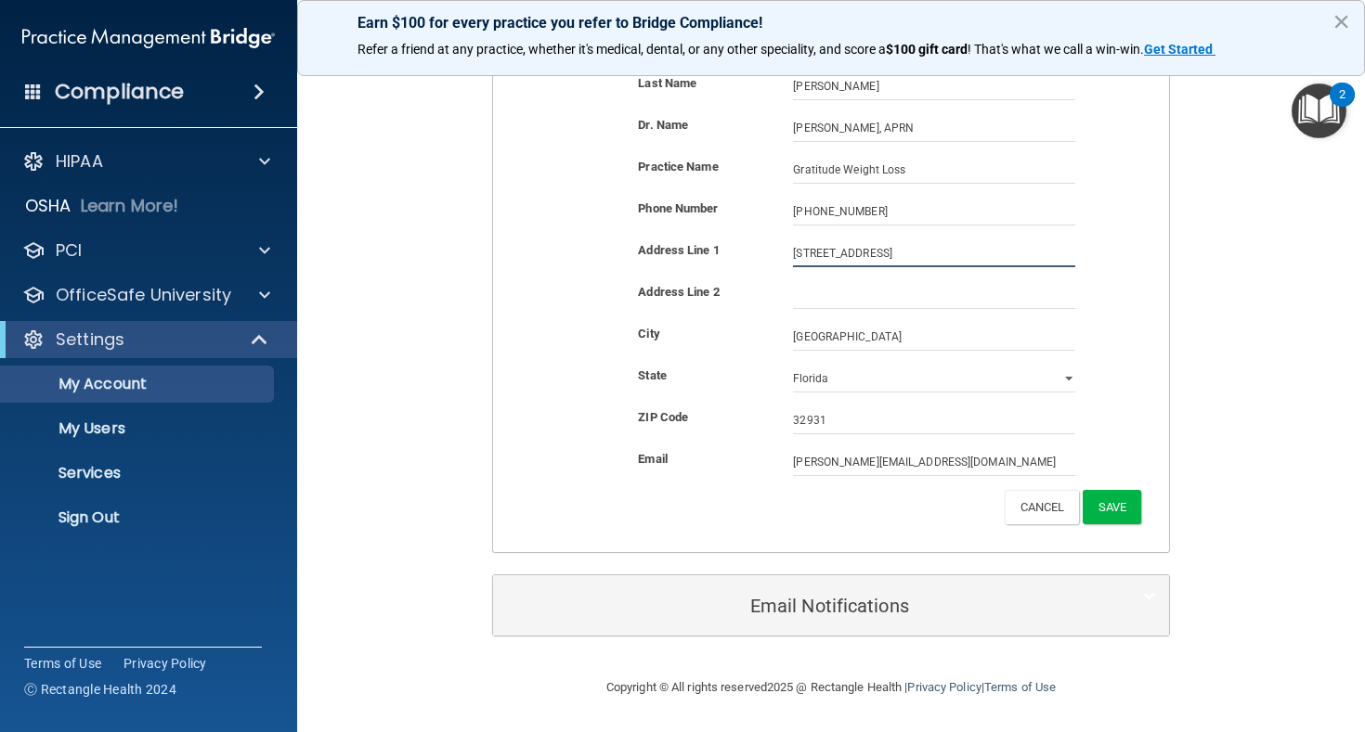
drag, startPoint x: 914, startPoint y: 253, endPoint x: 1053, endPoint y: 274, distance: 139.8
click at [1053, 274] on div "Address Line [GEOGRAPHIC_DATA][STREET_ADDRESS][STREET_ADDRESS]" at bounding box center [831, 261] width 648 height 42
type input "[STREET_ADDRESS]"
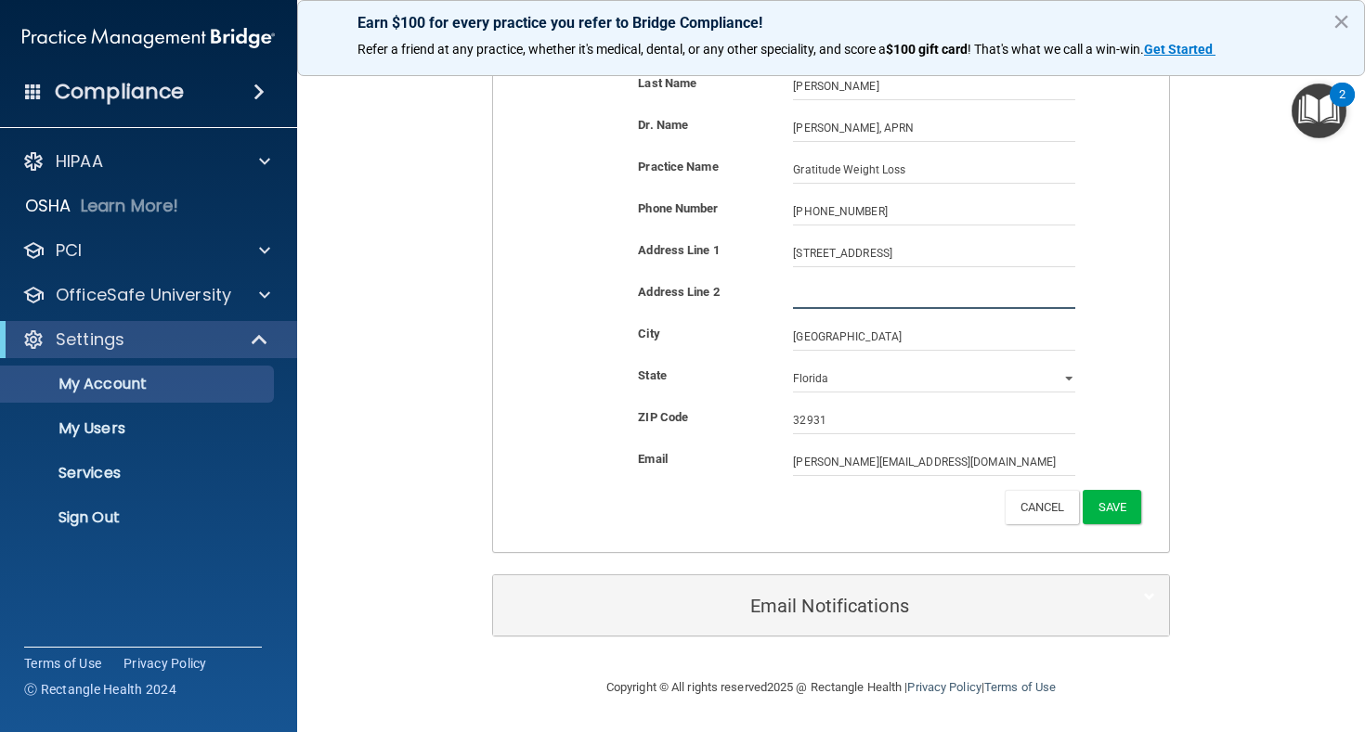
paste input "Suite 204"
type input "Suite 204"
click at [1129, 511] on button "Save" at bounding box center [1111, 507] width 58 height 34
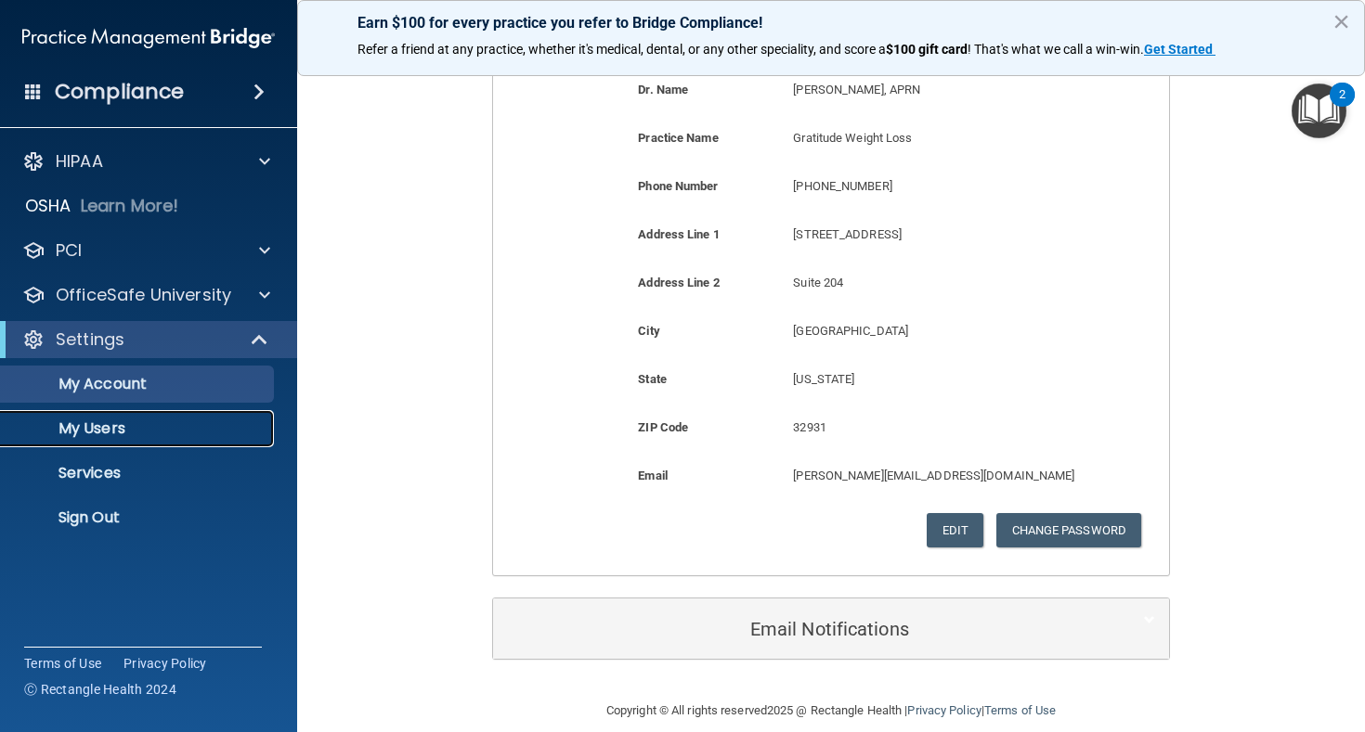
click at [111, 440] on link "My Users" at bounding box center [127, 428] width 292 height 37
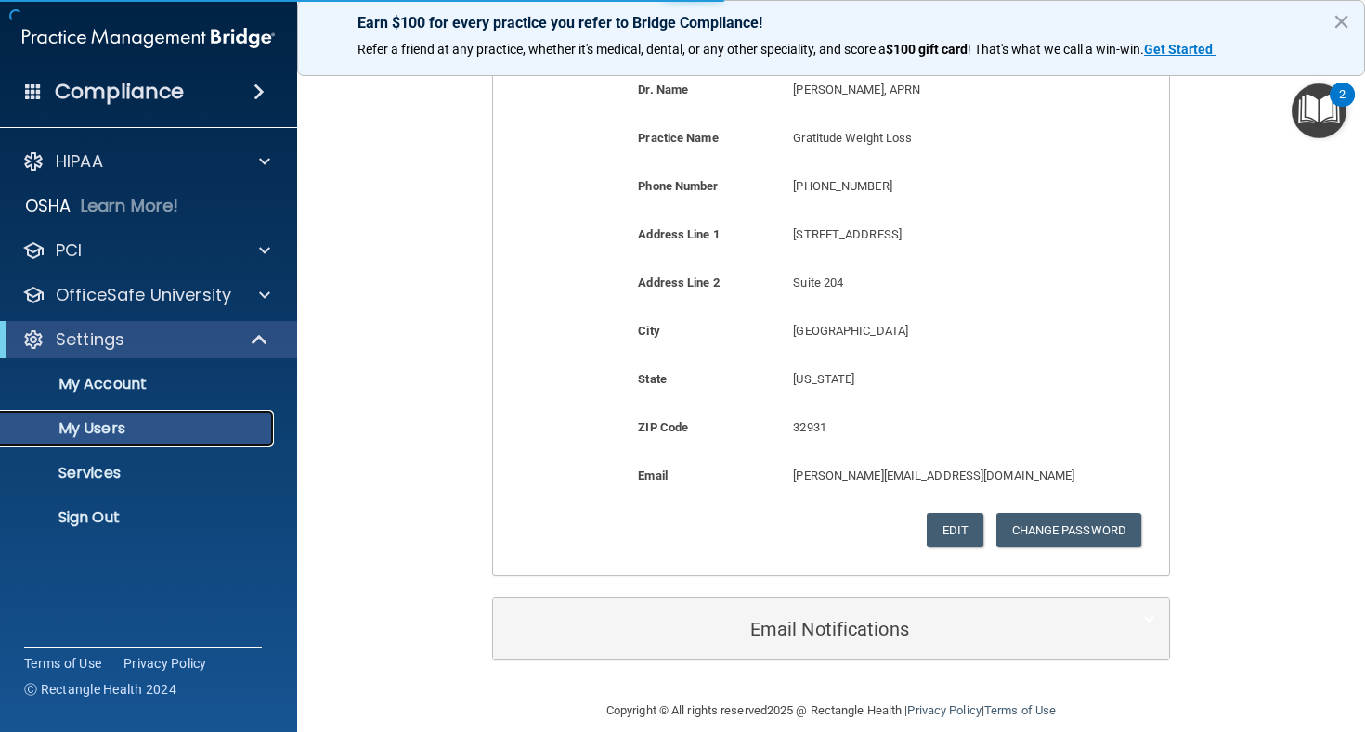
select select "20"
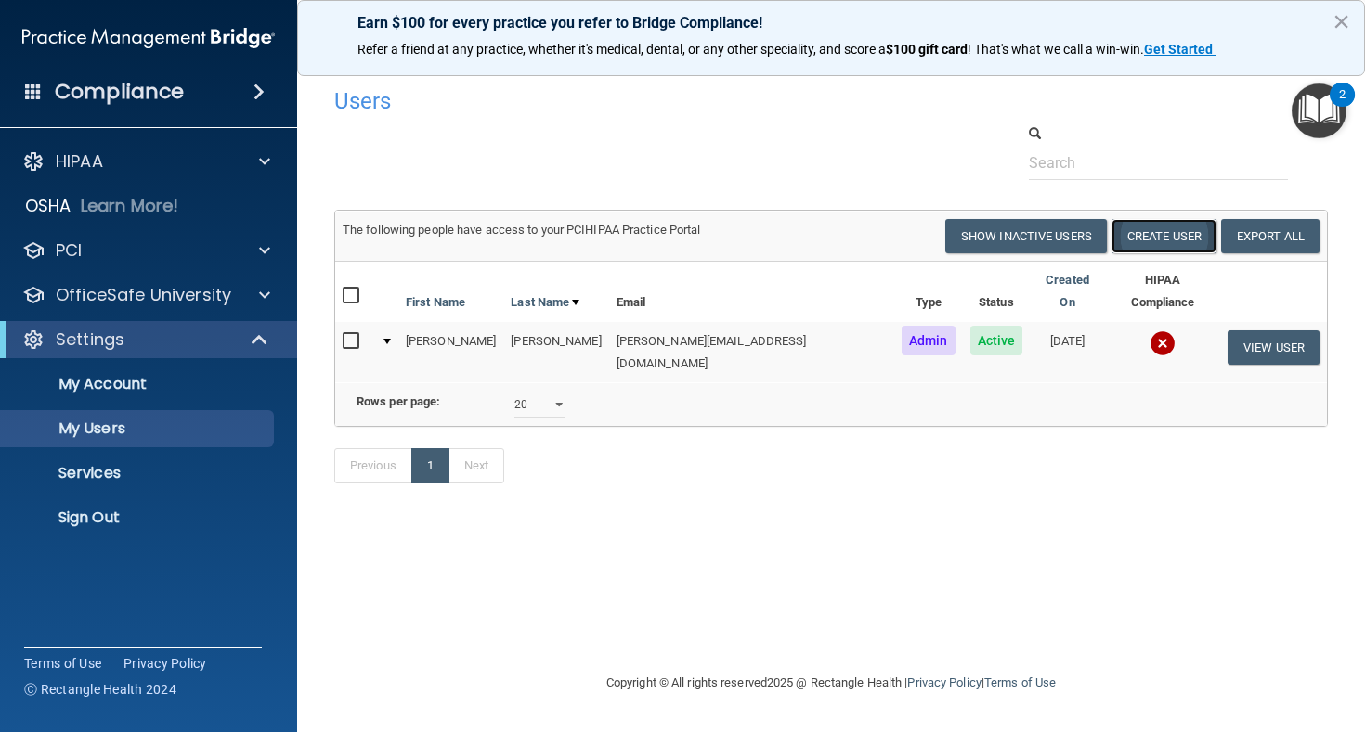
click at [1158, 245] on button "Create User" at bounding box center [1163, 236] width 105 height 34
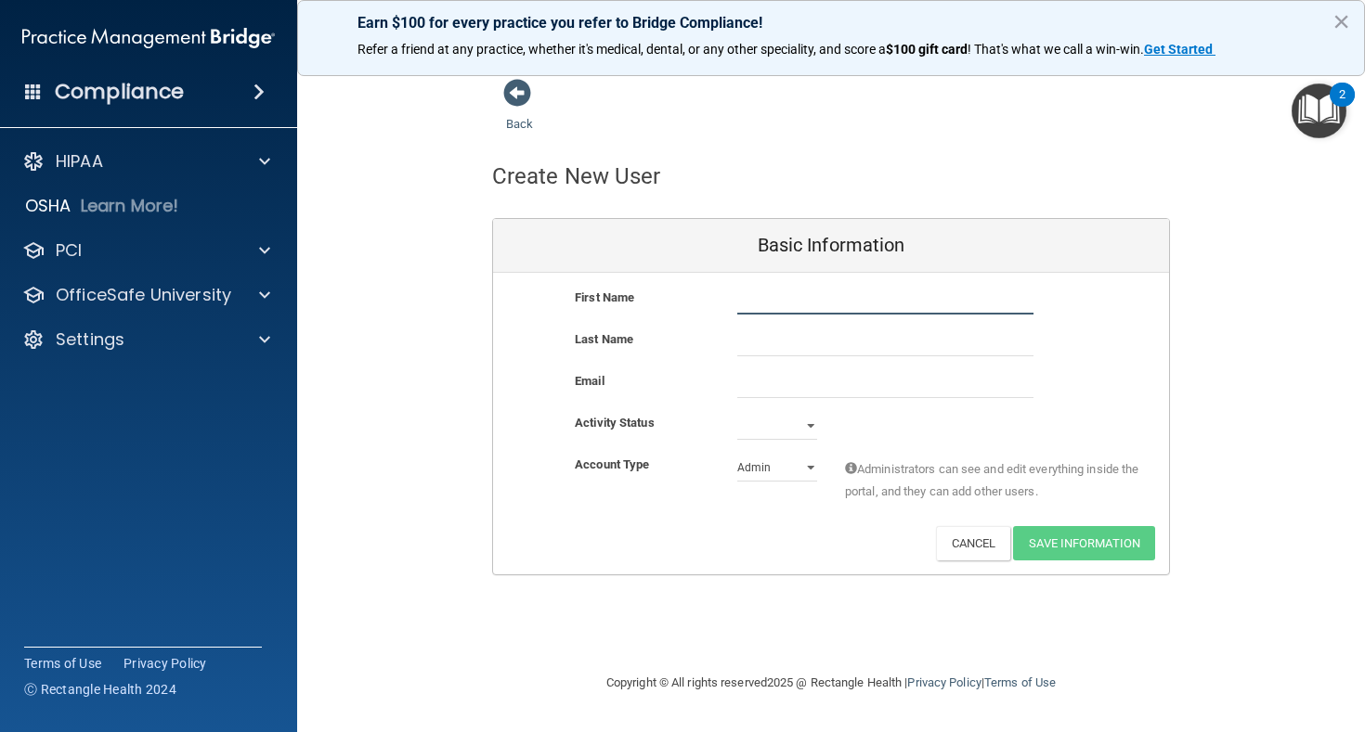
click at [765, 307] on input "text" at bounding box center [885, 301] width 296 height 28
click at [786, 346] on input "text" at bounding box center [885, 343] width 296 height 28
click at [780, 381] on input "email" at bounding box center [885, 384] width 296 height 28
click at [815, 434] on select "Active Inactive" at bounding box center [777, 426] width 80 height 28
click at [796, 466] on select "Admin Member" at bounding box center [777, 468] width 80 height 28
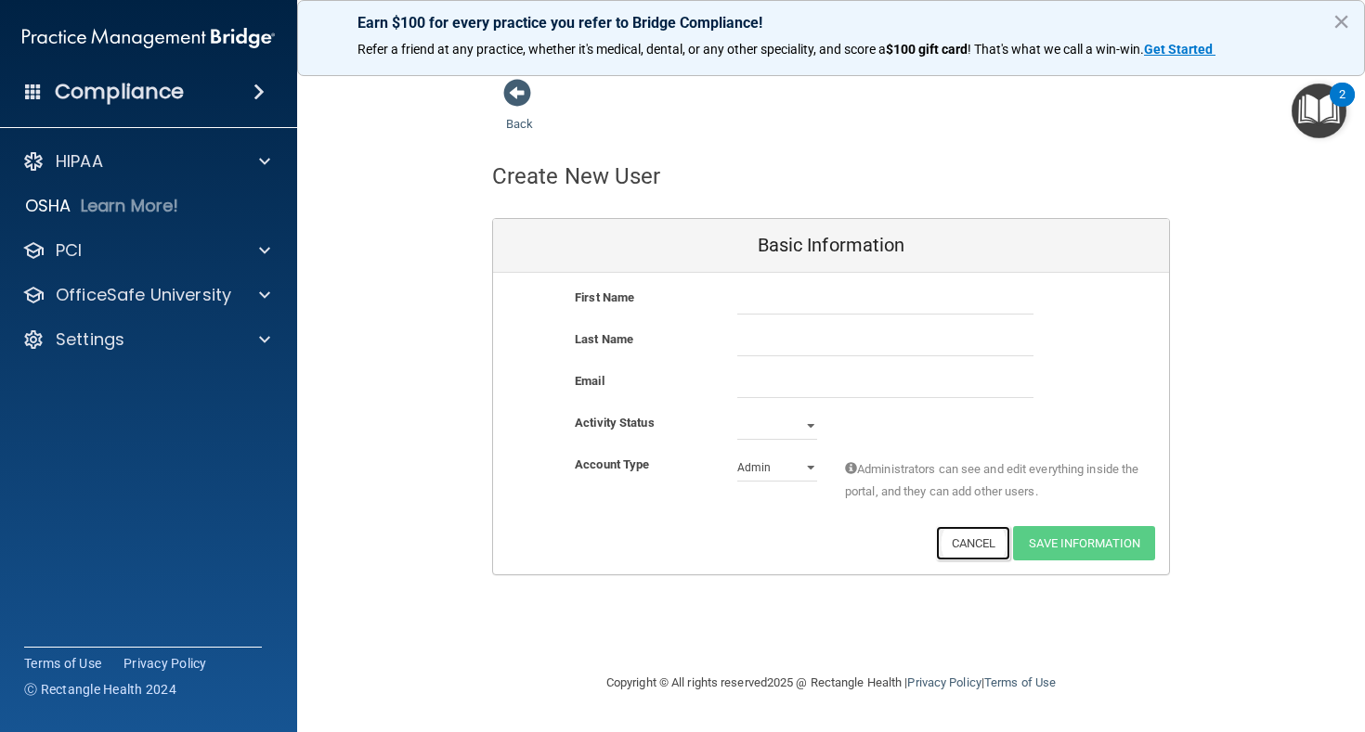
click at [982, 547] on button "Cancel" at bounding box center [973, 543] width 75 height 34
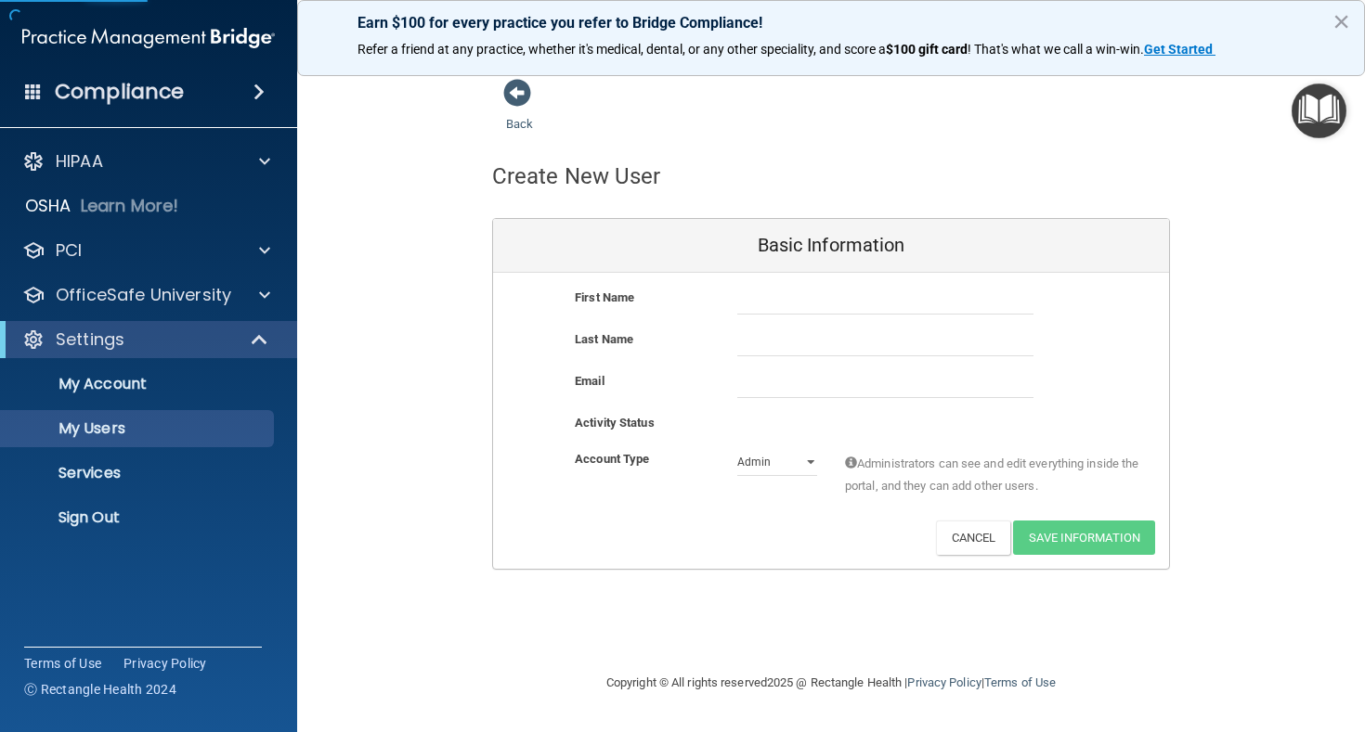
select select "20"
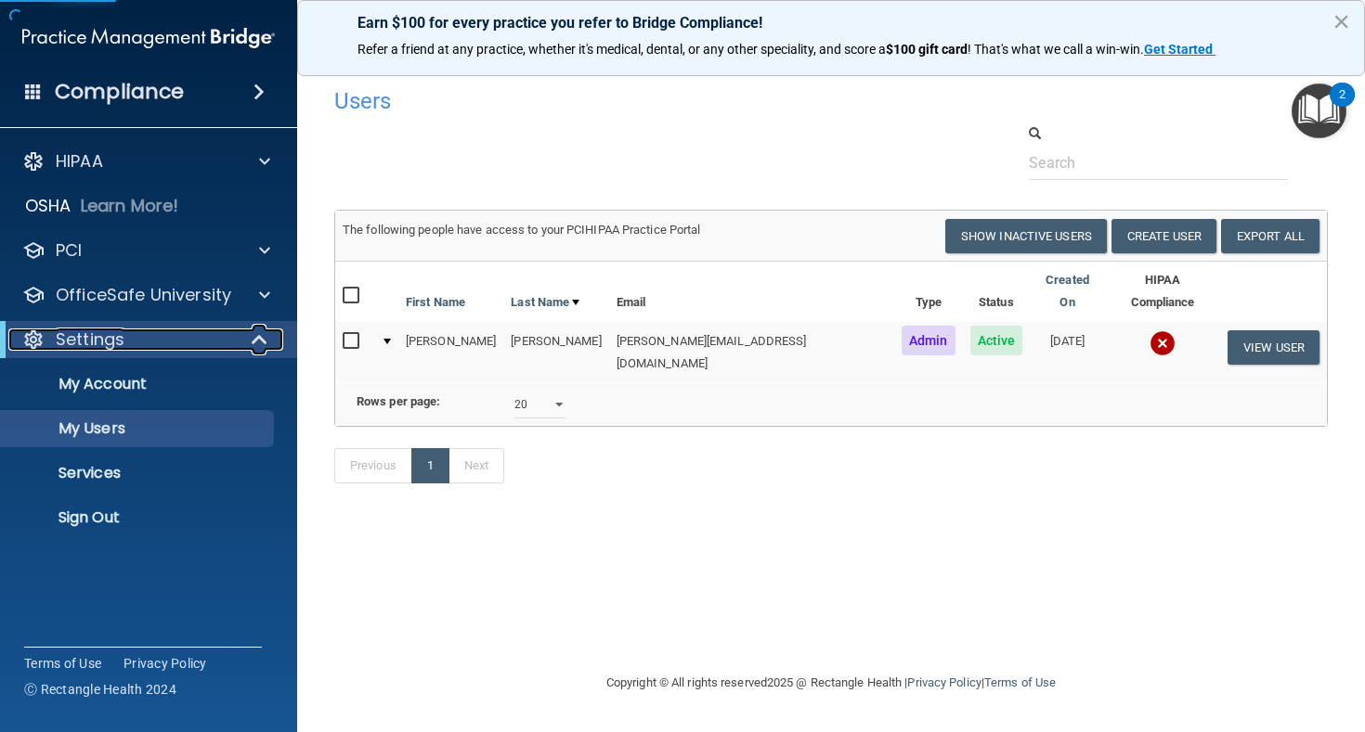
click at [214, 340] on div "Settings" at bounding box center [122, 340] width 229 height 22
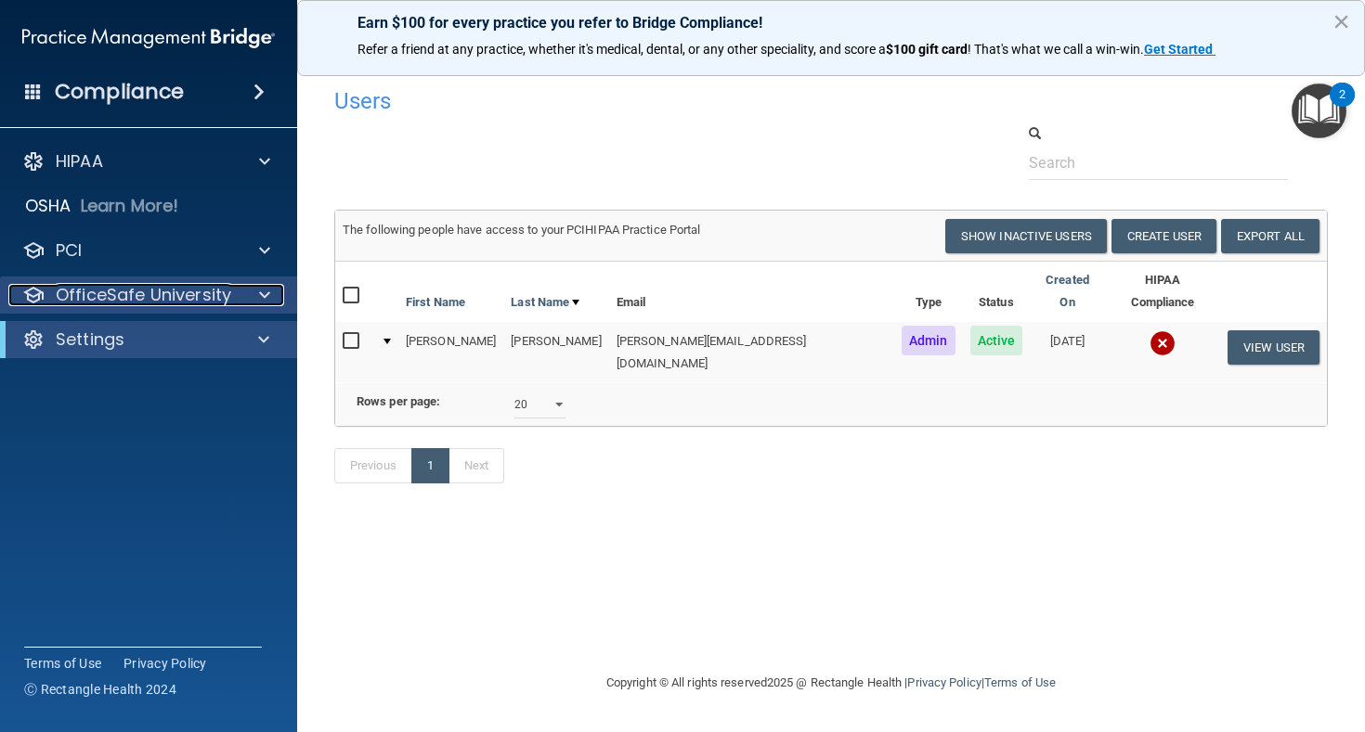
click at [215, 303] on p "OfficeSafe University" at bounding box center [143, 295] width 175 height 22
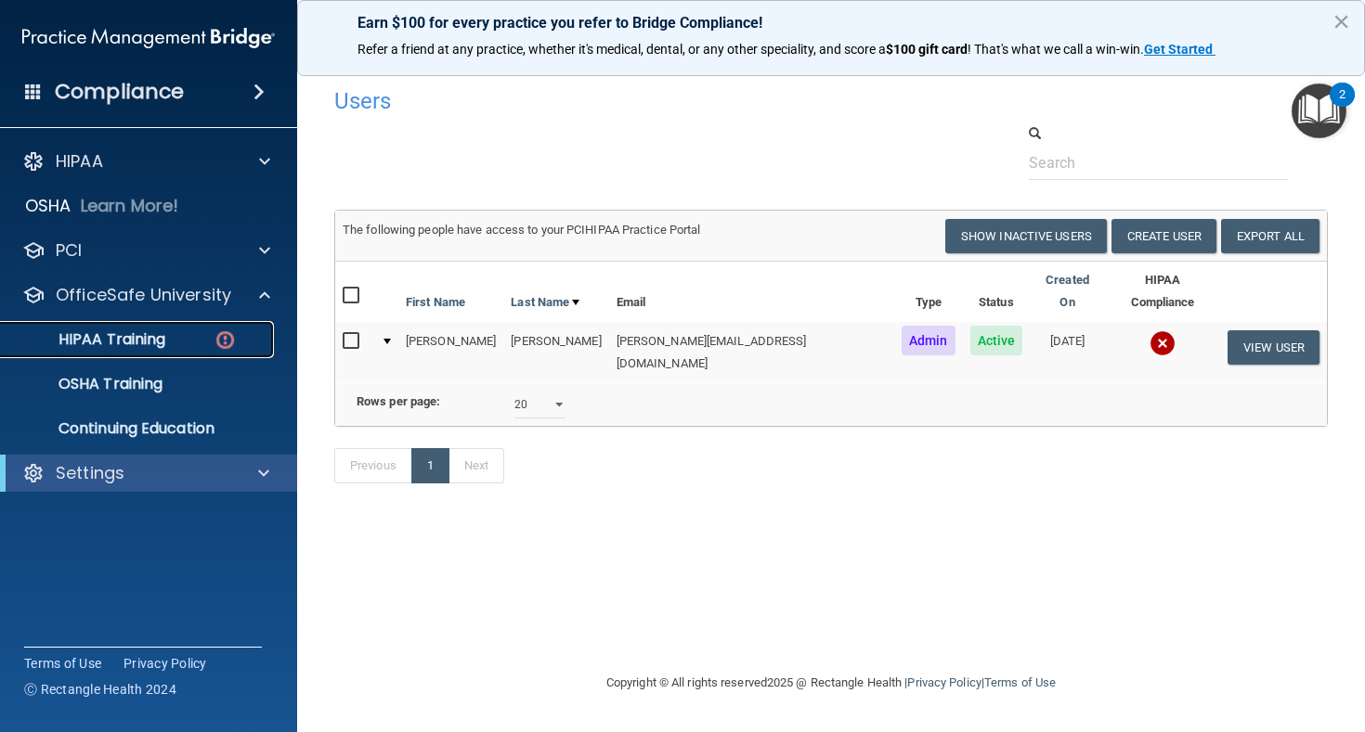
click at [125, 337] on p "HIPAA Training" at bounding box center [88, 339] width 153 height 19
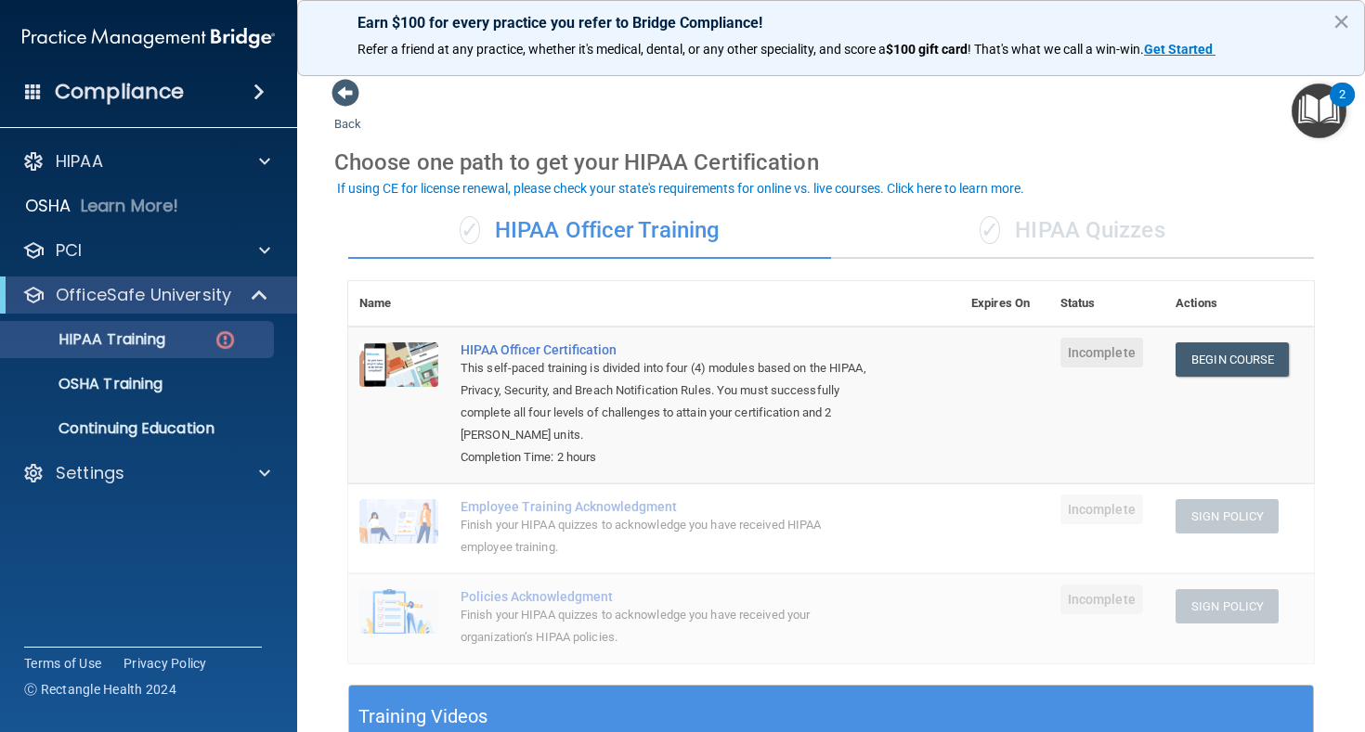
click at [1124, 240] on div "✓ HIPAA Quizzes" at bounding box center [1072, 231] width 483 height 56
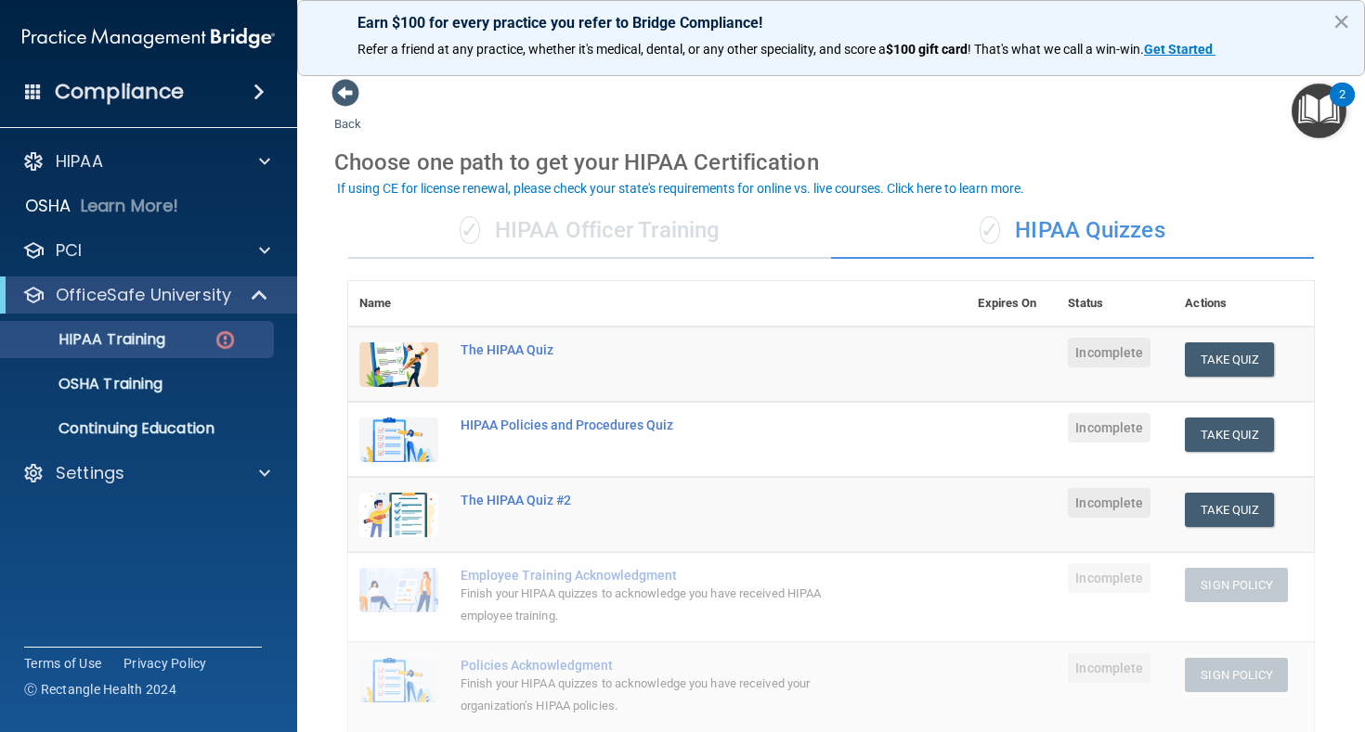
click at [1243, 143] on div "Choose one path to get your HIPAA Certification" at bounding box center [830, 163] width 993 height 54
click at [1348, 17] on button "×" at bounding box center [1341, 21] width 18 height 30
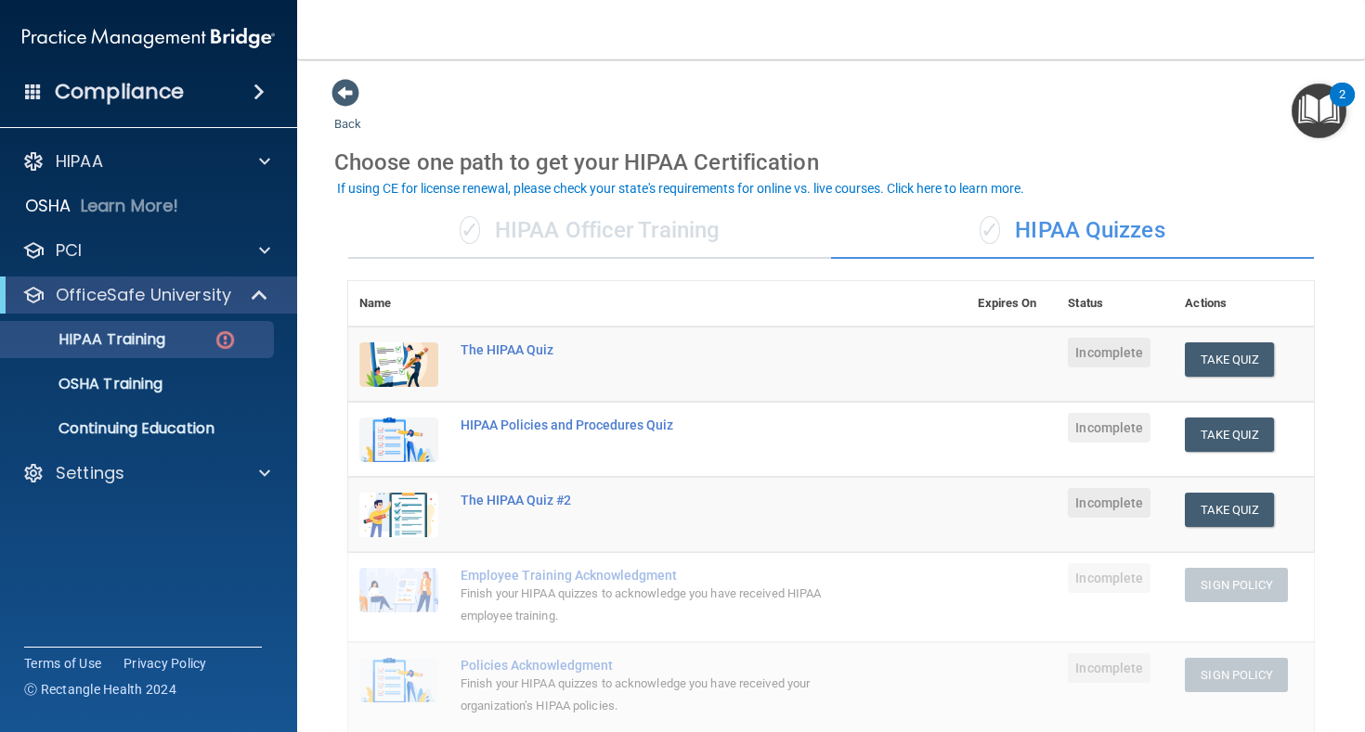
click at [642, 235] on div "✓ HIPAA Officer Training" at bounding box center [589, 231] width 483 height 56
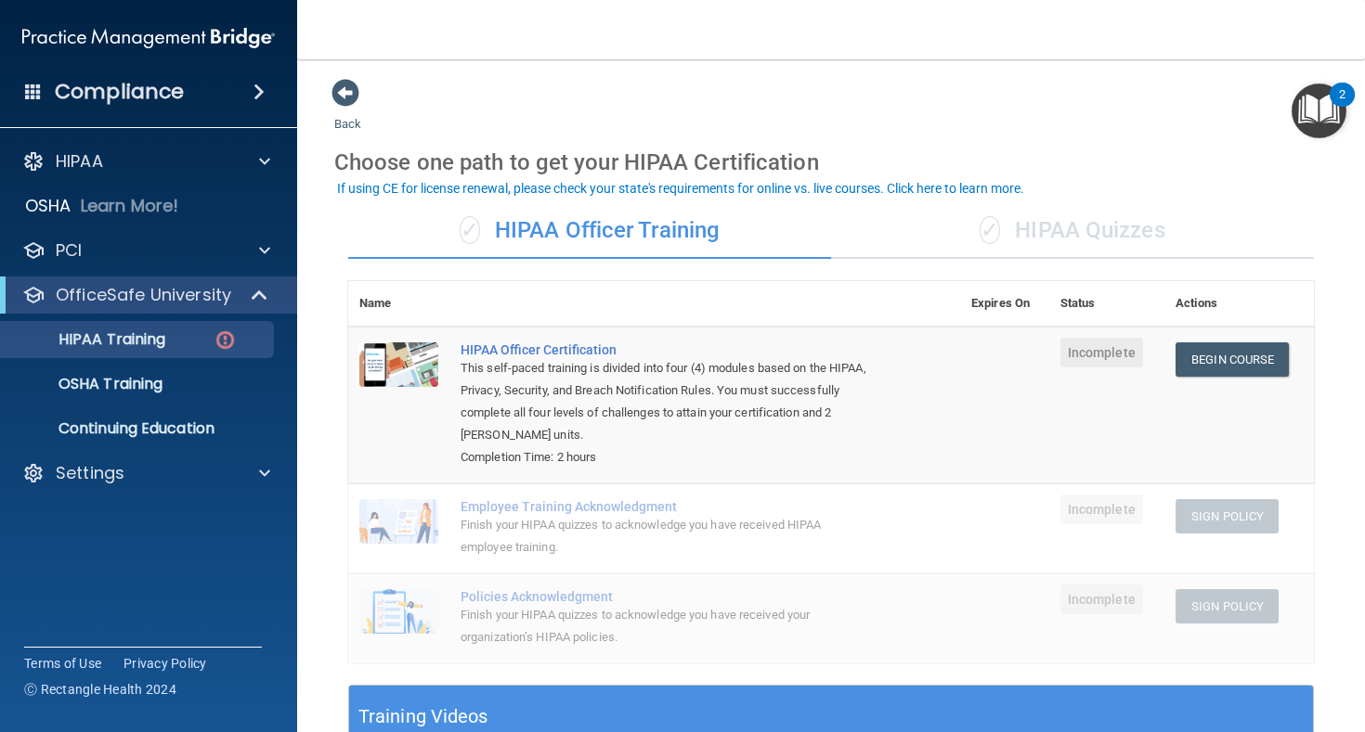
click at [1072, 233] on div "✓ HIPAA Quizzes" at bounding box center [1072, 231] width 483 height 56
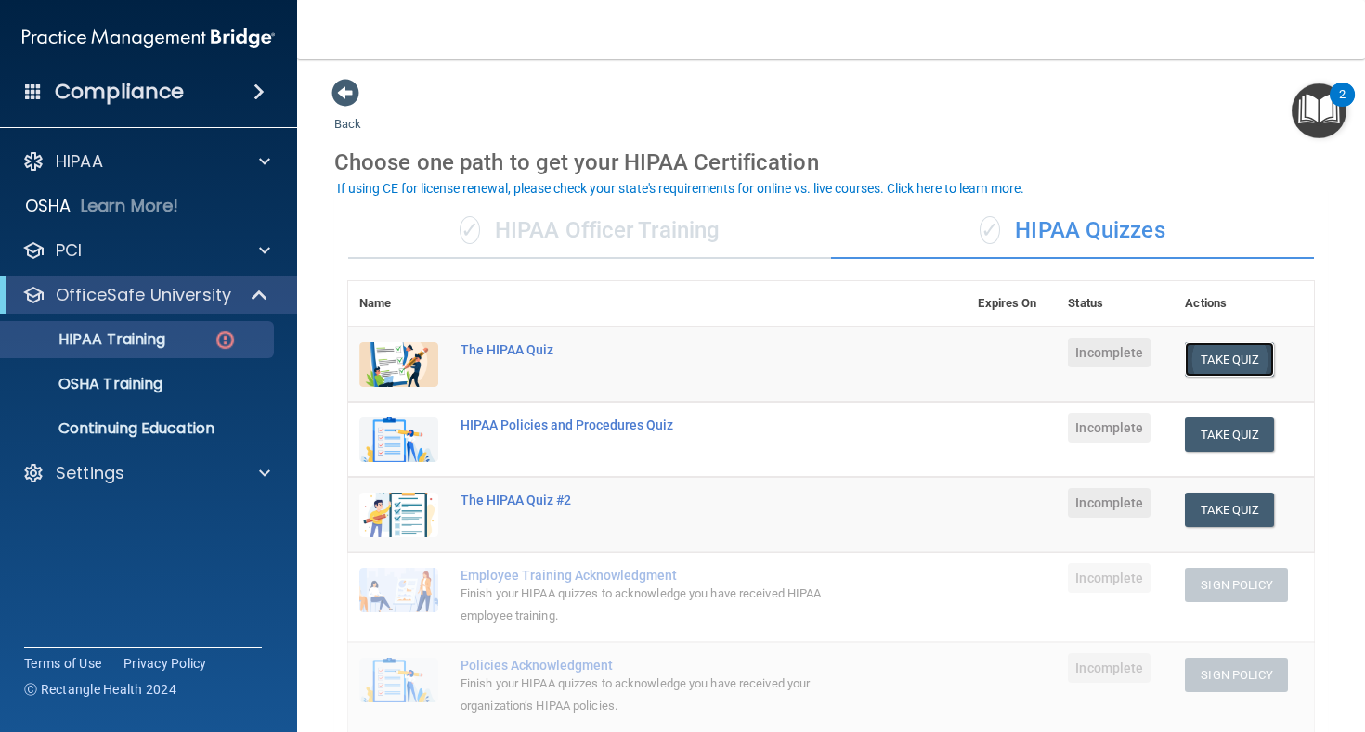
click at [1259, 360] on button "Take Quiz" at bounding box center [1229, 360] width 89 height 34
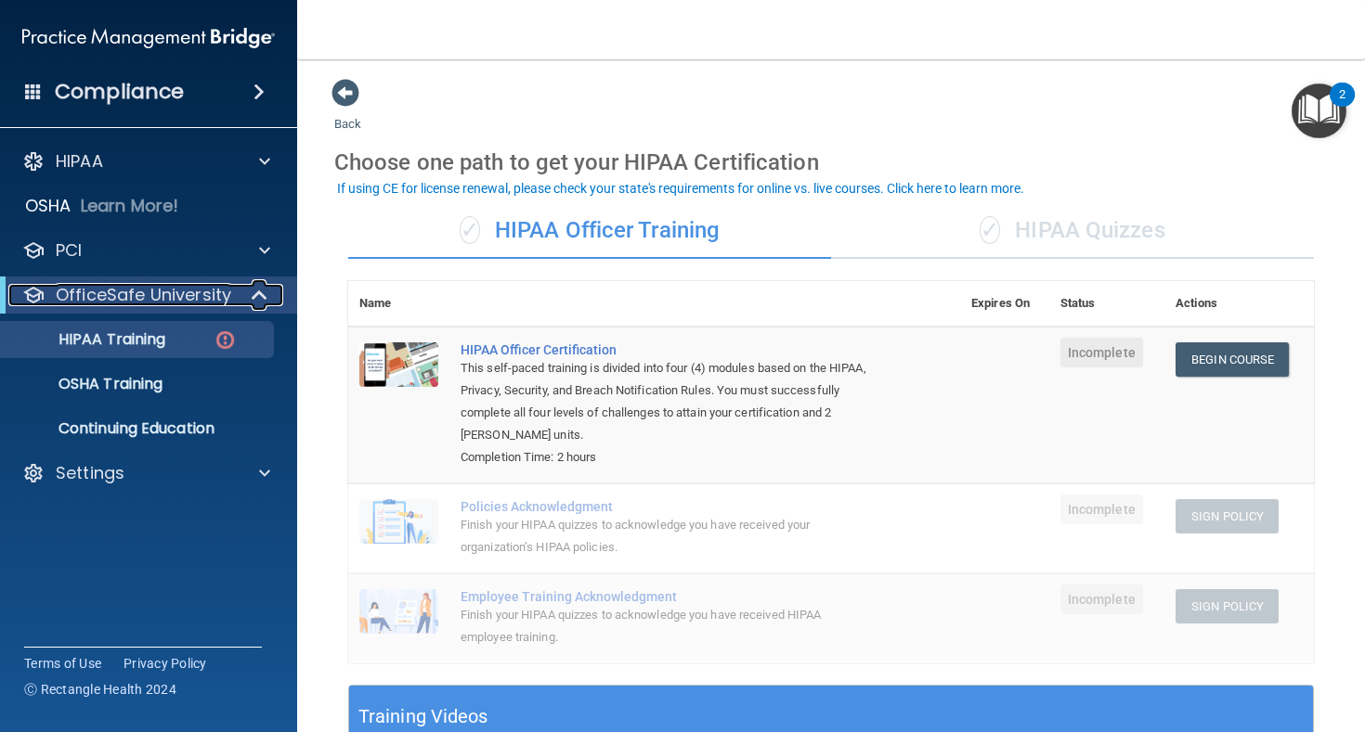
click at [269, 295] on div at bounding box center [260, 295] width 45 height 22
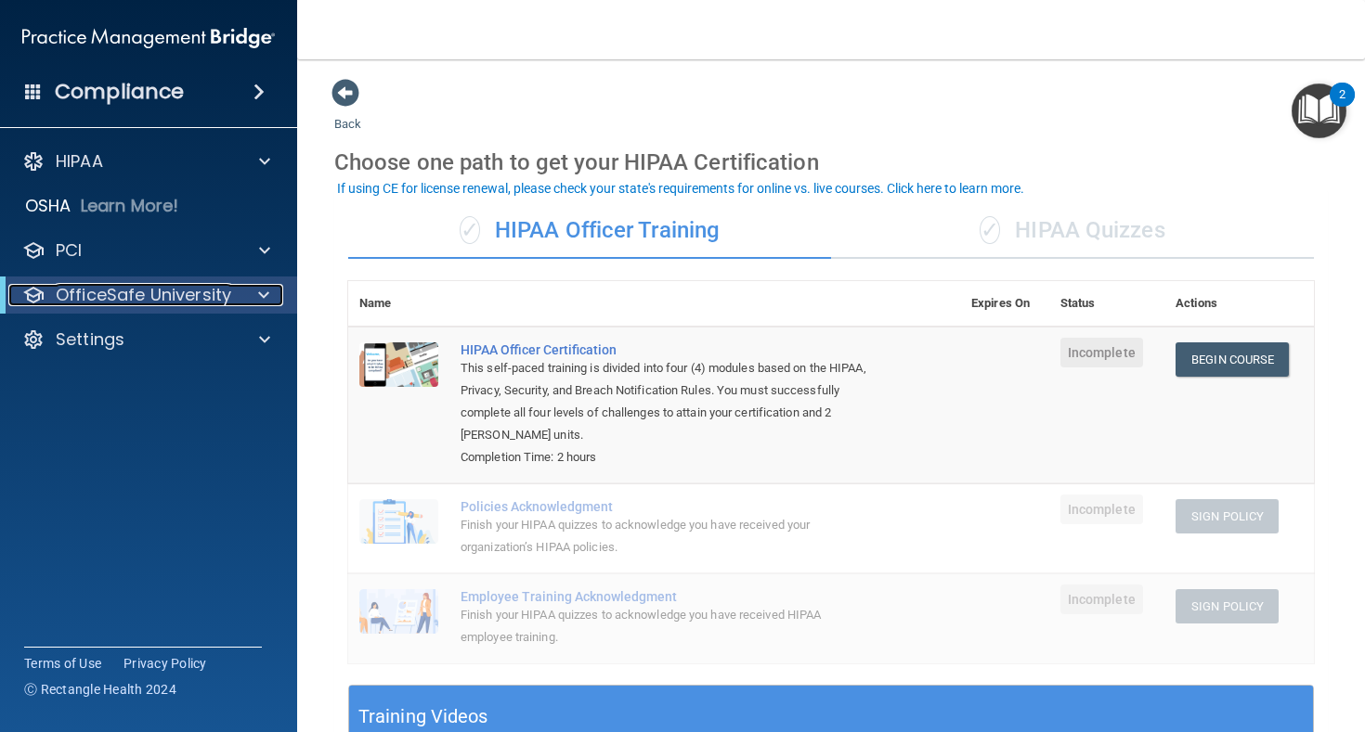
click at [214, 292] on p "OfficeSafe University" at bounding box center [143, 295] width 175 height 22
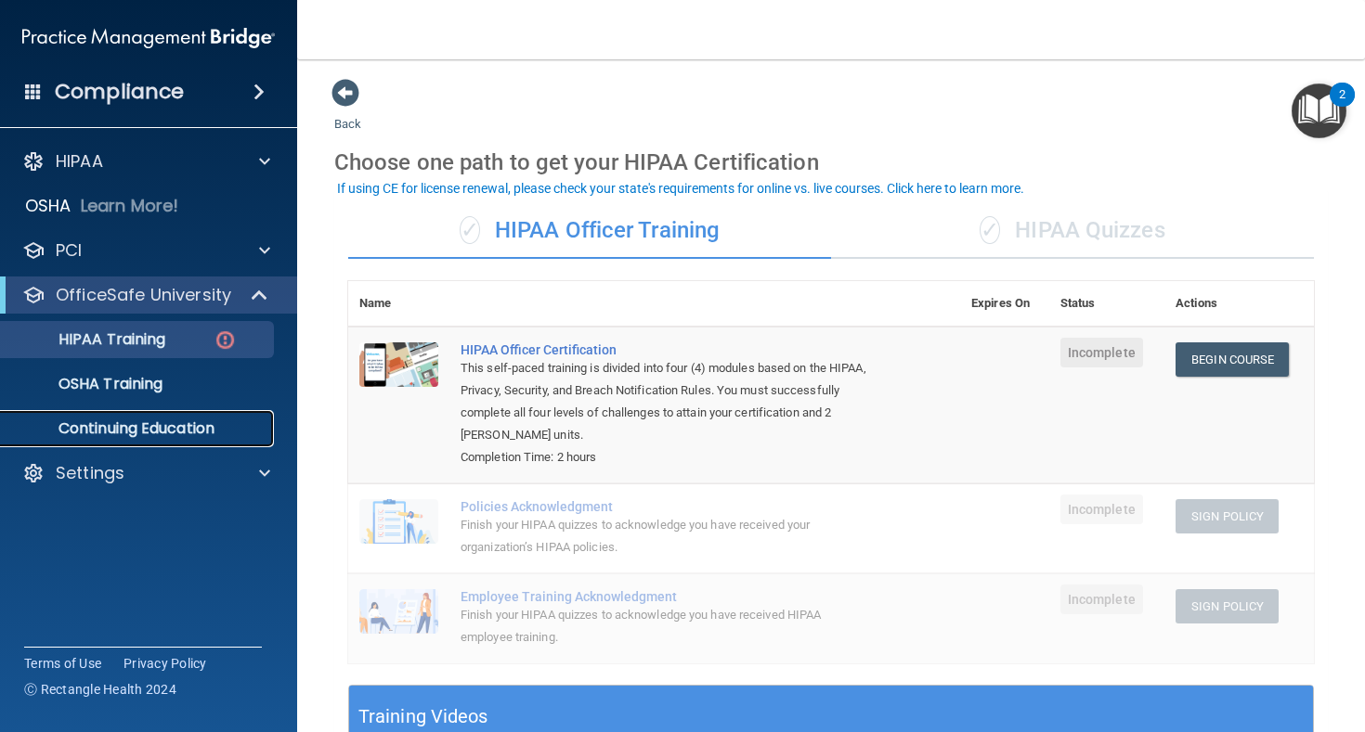
click at [150, 425] on p "Continuing Education" at bounding box center [138, 429] width 253 height 19
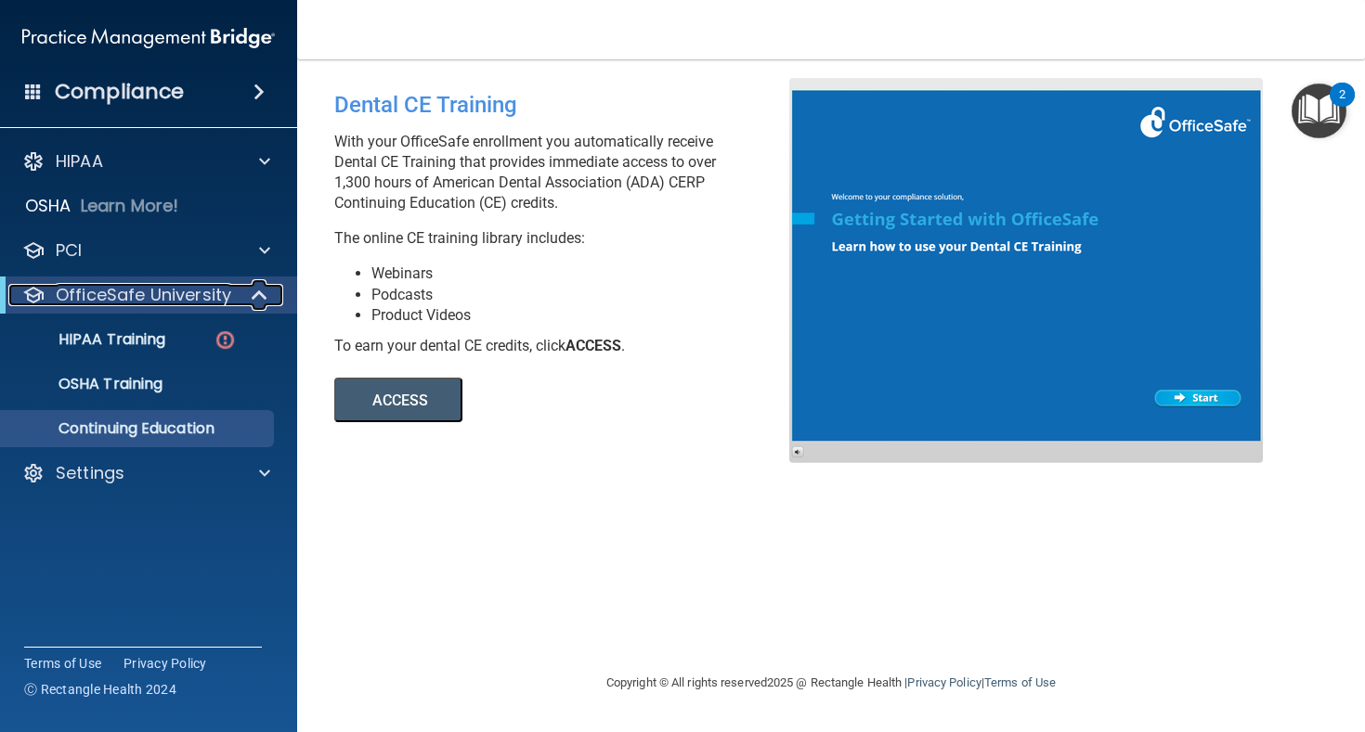
click at [244, 292] on div at bounding box center [260, 295] width 45 height 22
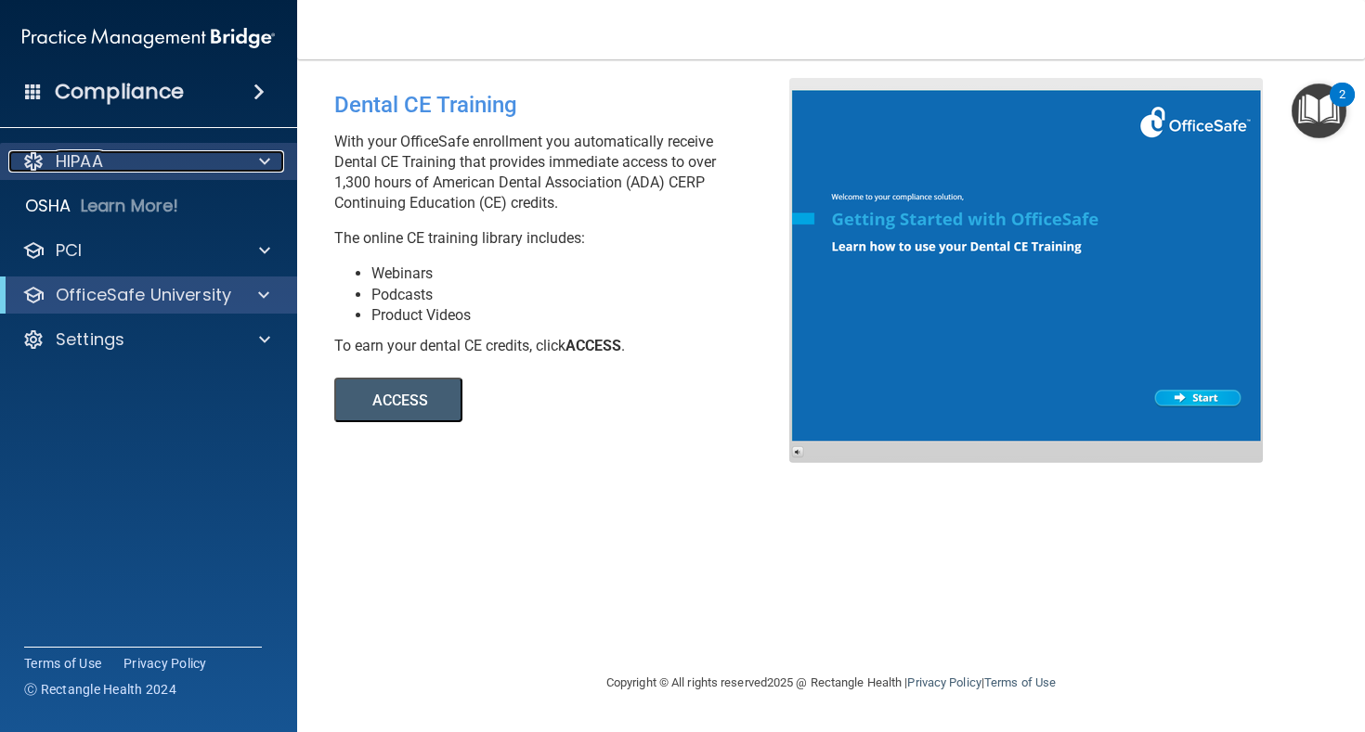
click at [193, 160] on div "HIPAA" at bounding box center [123, 161] width 230 height 22
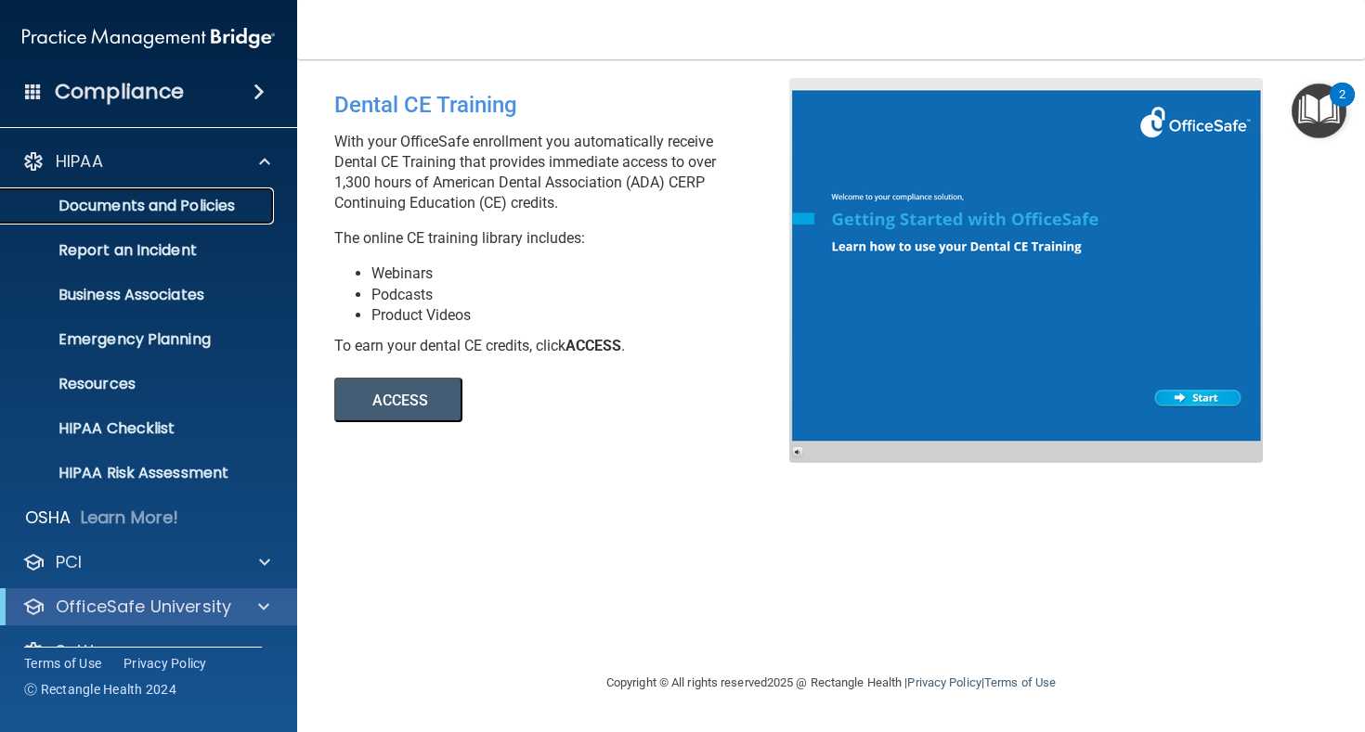
click at [184, 199] on p "Documents and Policies" at bounding box center [138, 206] width 253 height 19
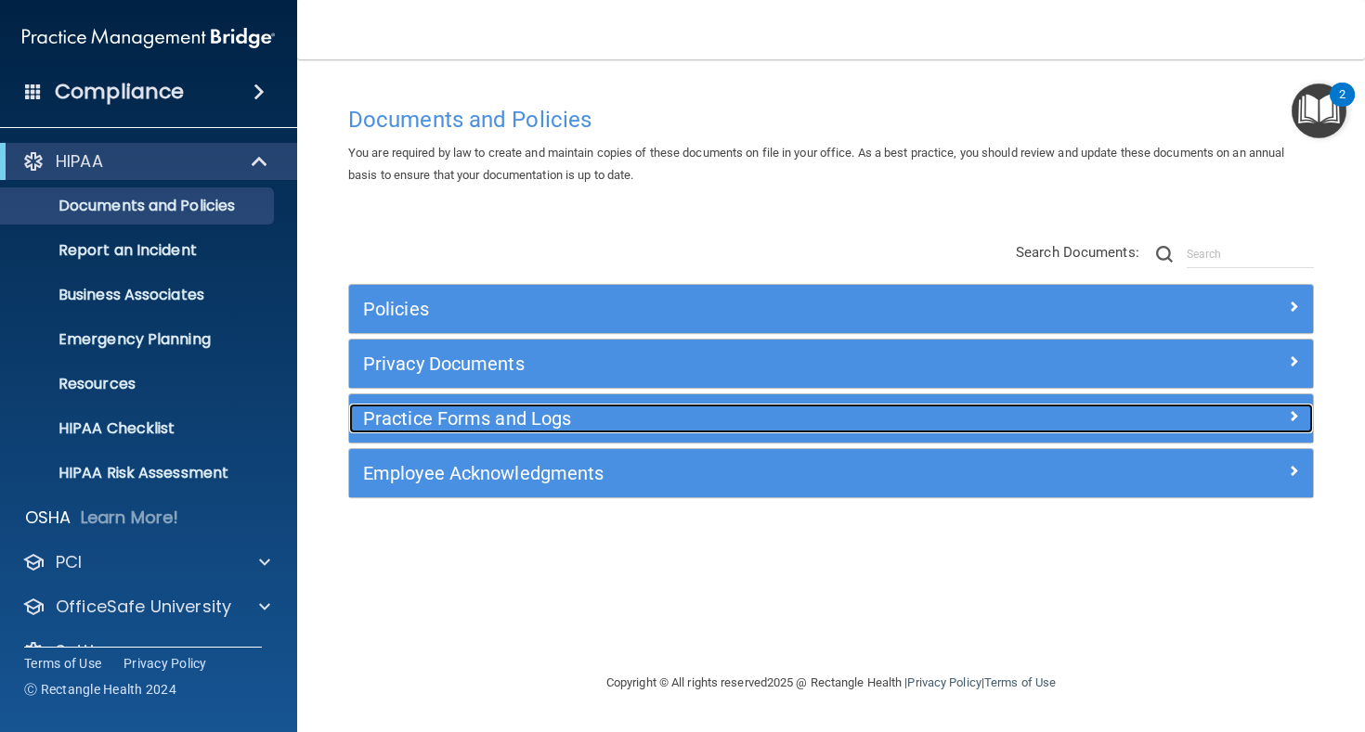
click at [461, 428] on h5 "Practice Forms and Logs" at bounding box center [710, 418] width 695 height 20
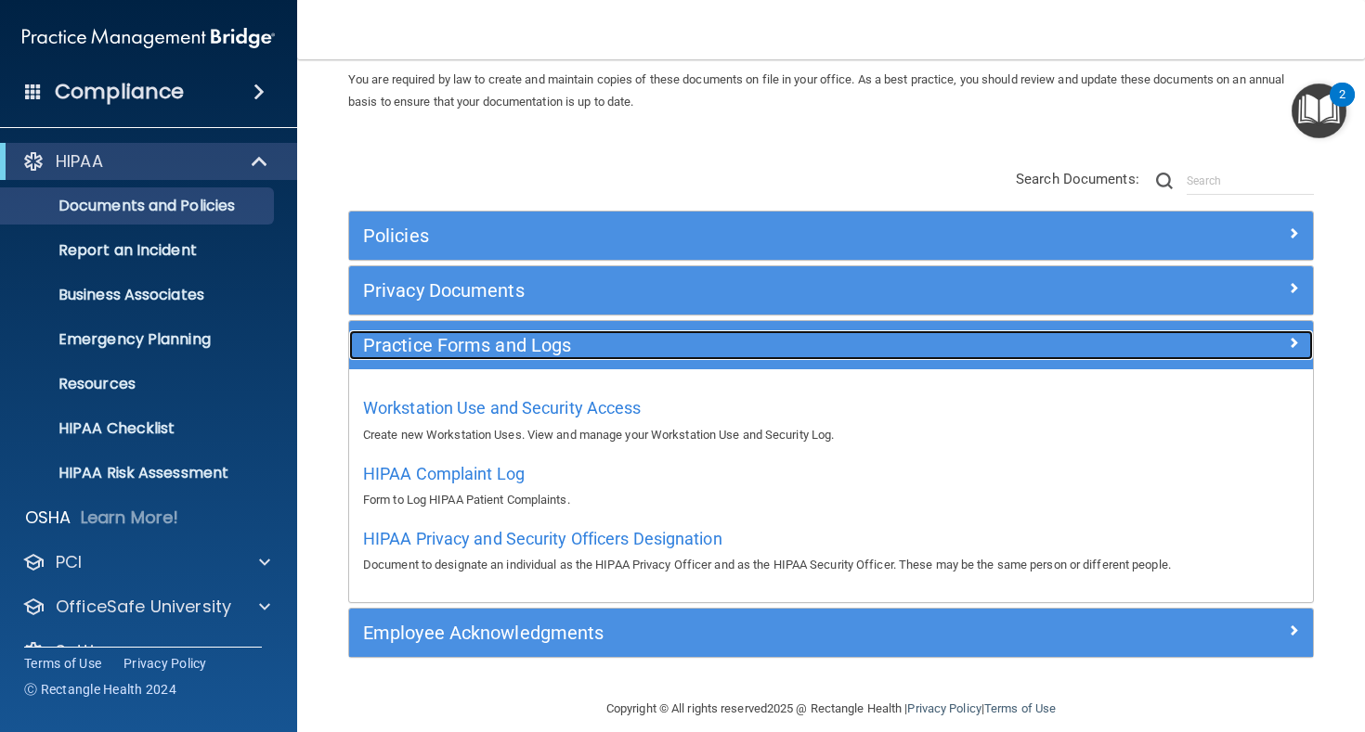
scroll to position [95, 0]
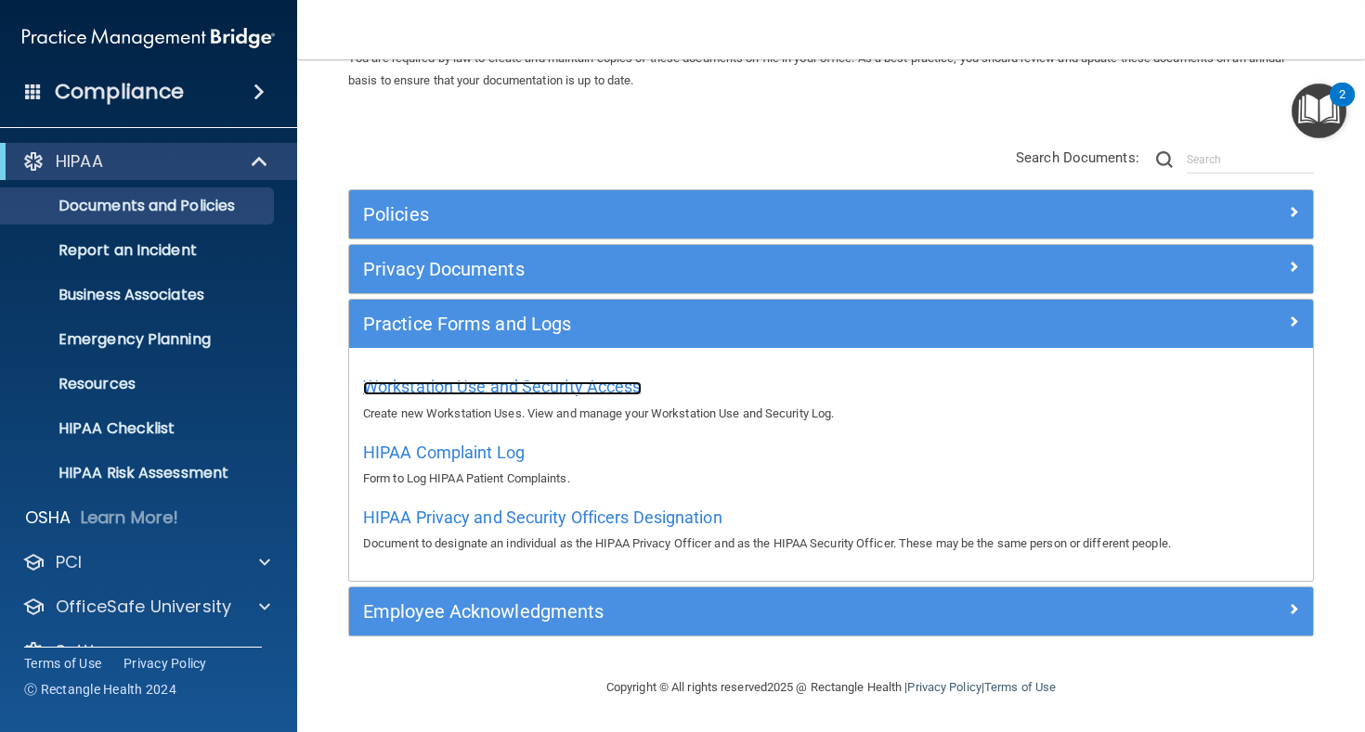
click at [465, 393] on span "Workstation Use and Security Access" at bounding box center [502, 386] width 279 height 19
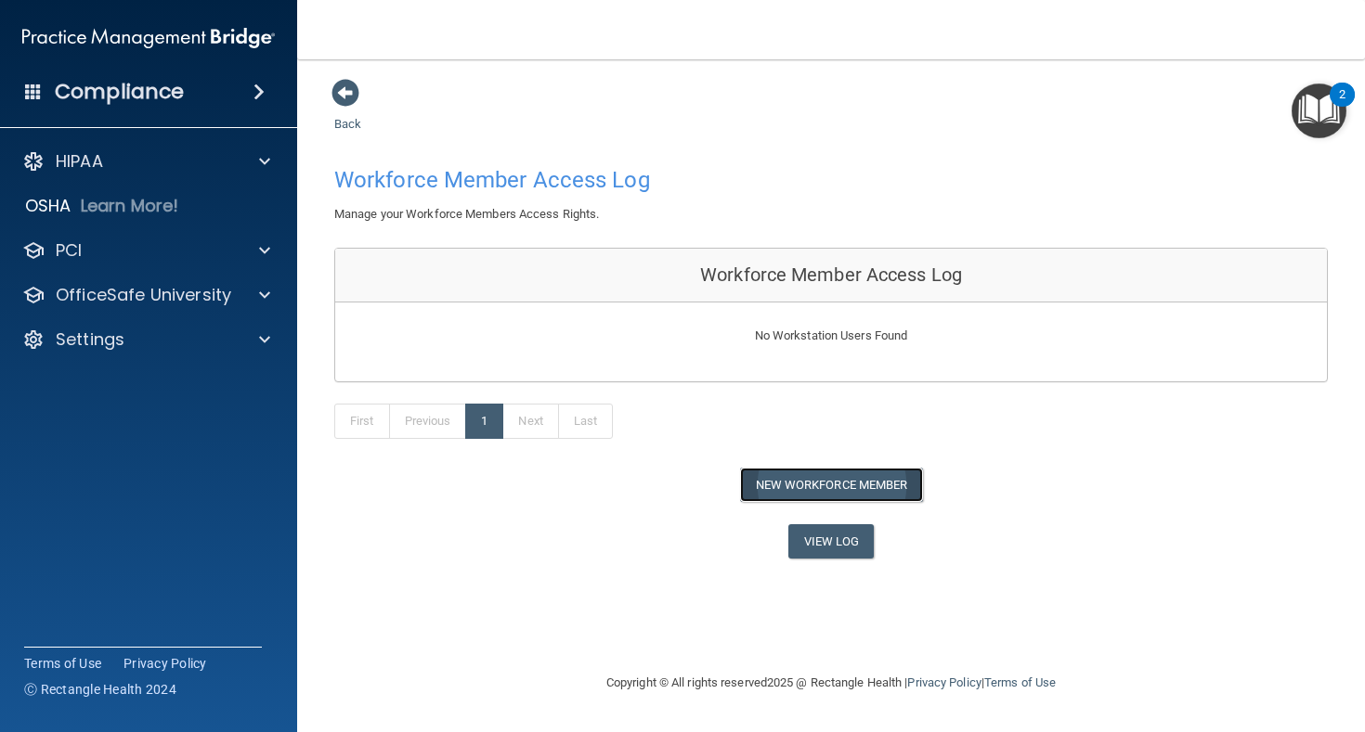
click at [837, 494] on button "New Workforce Member" at bounding box center [831, 485] width 183 height 34
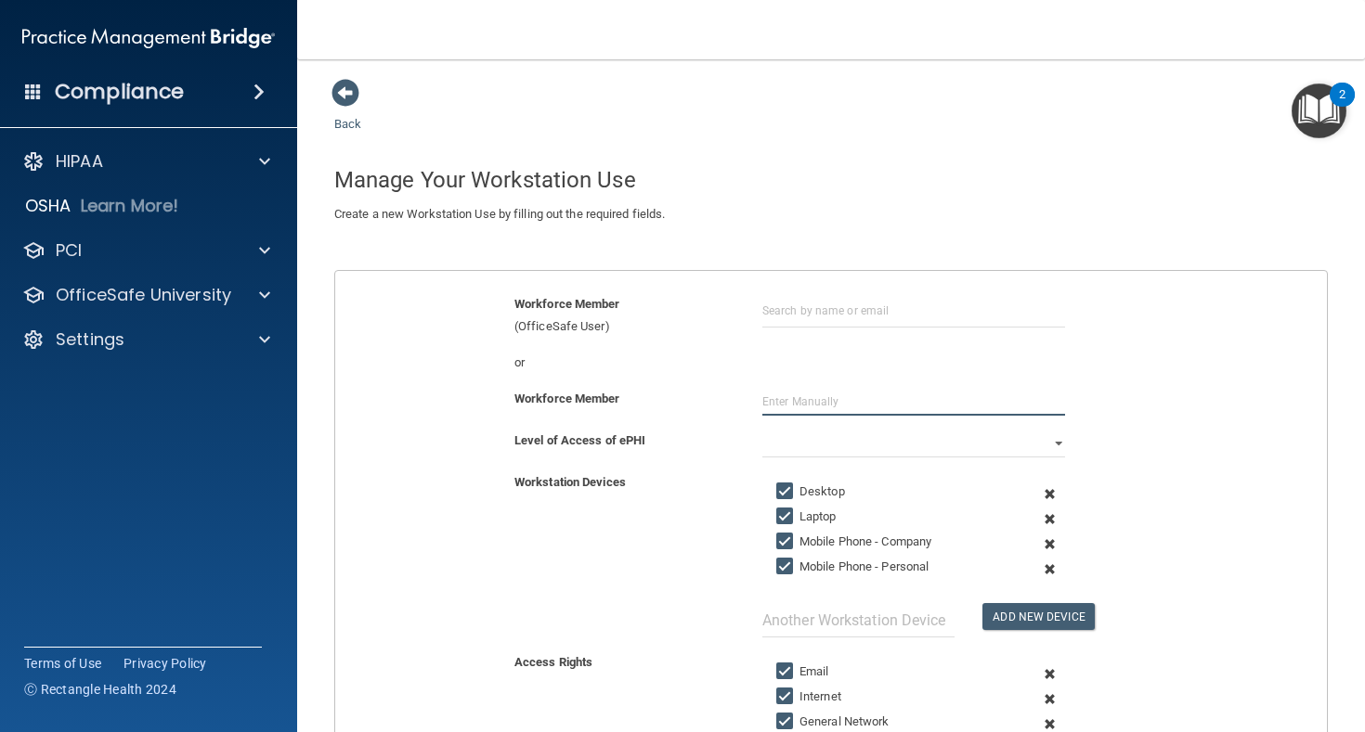
click at [837, 397] on input "text" at bounding box center [913, 402] width 303 height 28
type input "[PERSON_NAME]"
click at [1022, 445] on select "Full Limited None" at bounding box center [913, 444] width 303 height 28
select select "0"
click at [762, 430] on select "Full Limited None" at bounding box center [913, 444] width 303 height 28
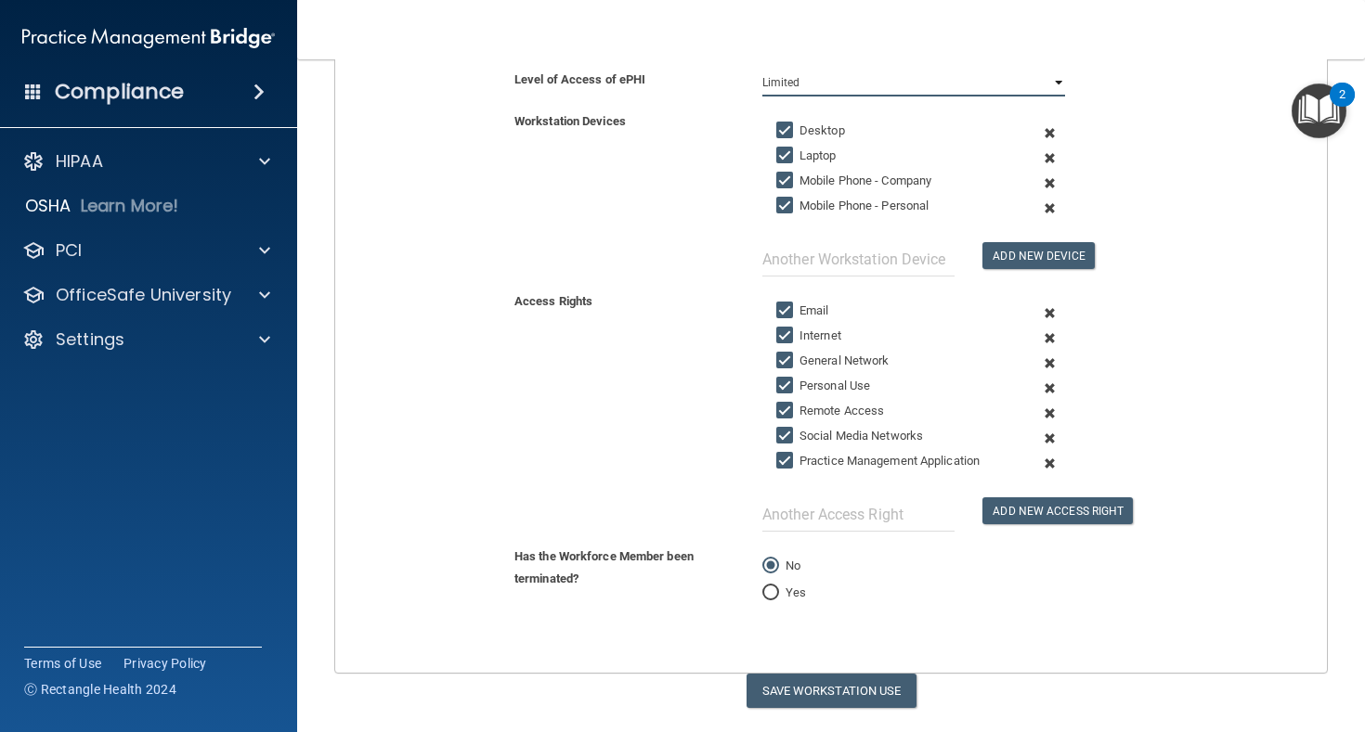
scroll to position [411, 0]
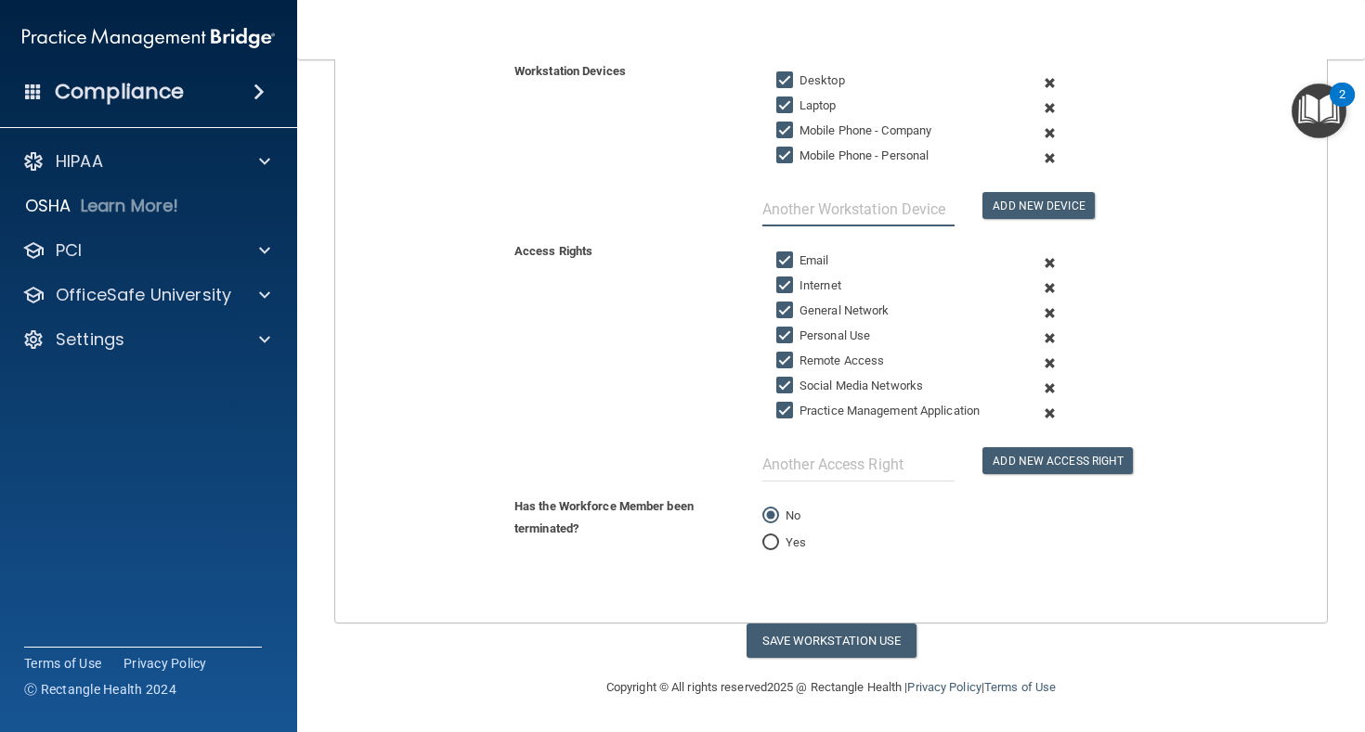
click at [840, 205] on input "text" at bounding box center [858, 209] width 192 height 34
click at [795, 362] on input "Remote Access" at bounding box center [786, 361] width 21 height 15
click at [793, 362] on input "Remote Access" at bounding box center [786, 361] width 21 height 15
checkbox input "true"
click at [820, 469] on input "text" at bounding box center [858, 464] width 192 height 34
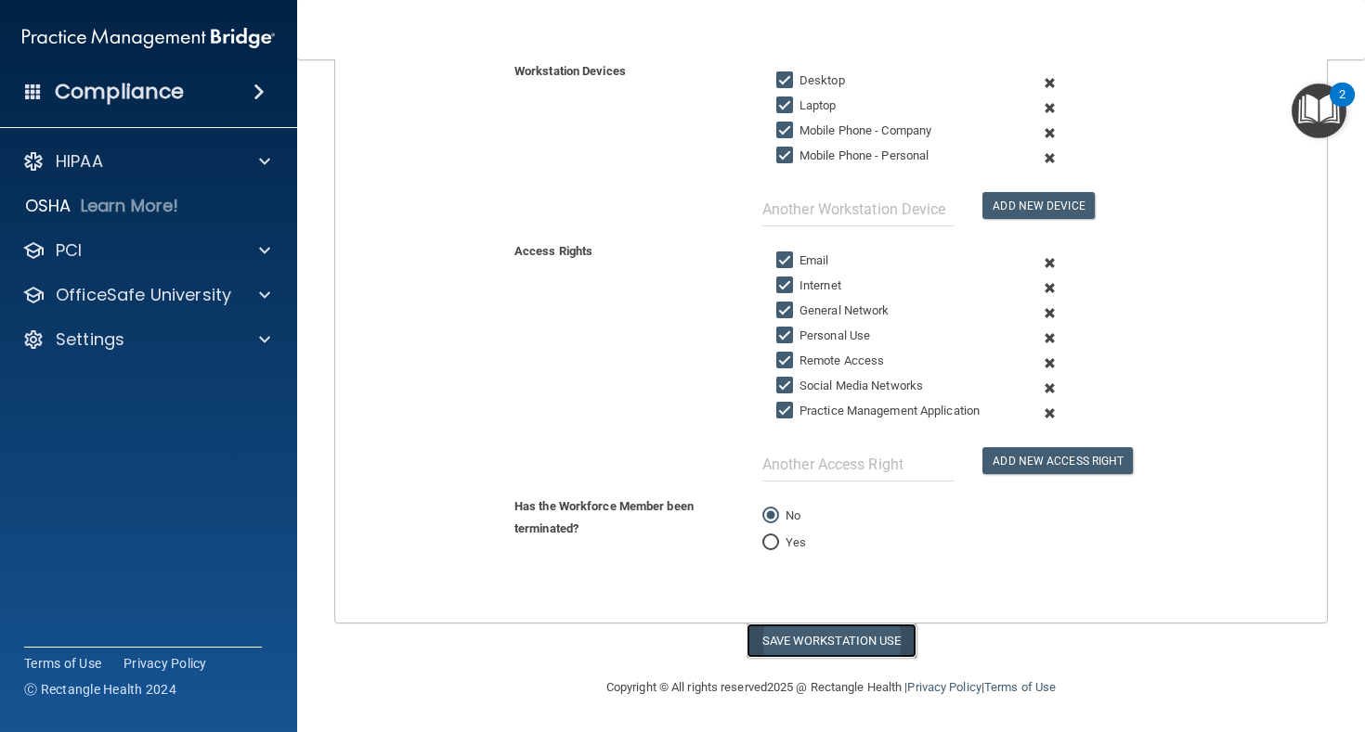
click at [848, 644] on button "Save Workstation Use" at bounding box center [831, 641] width 170 height 34
select select "? string:Full ?"
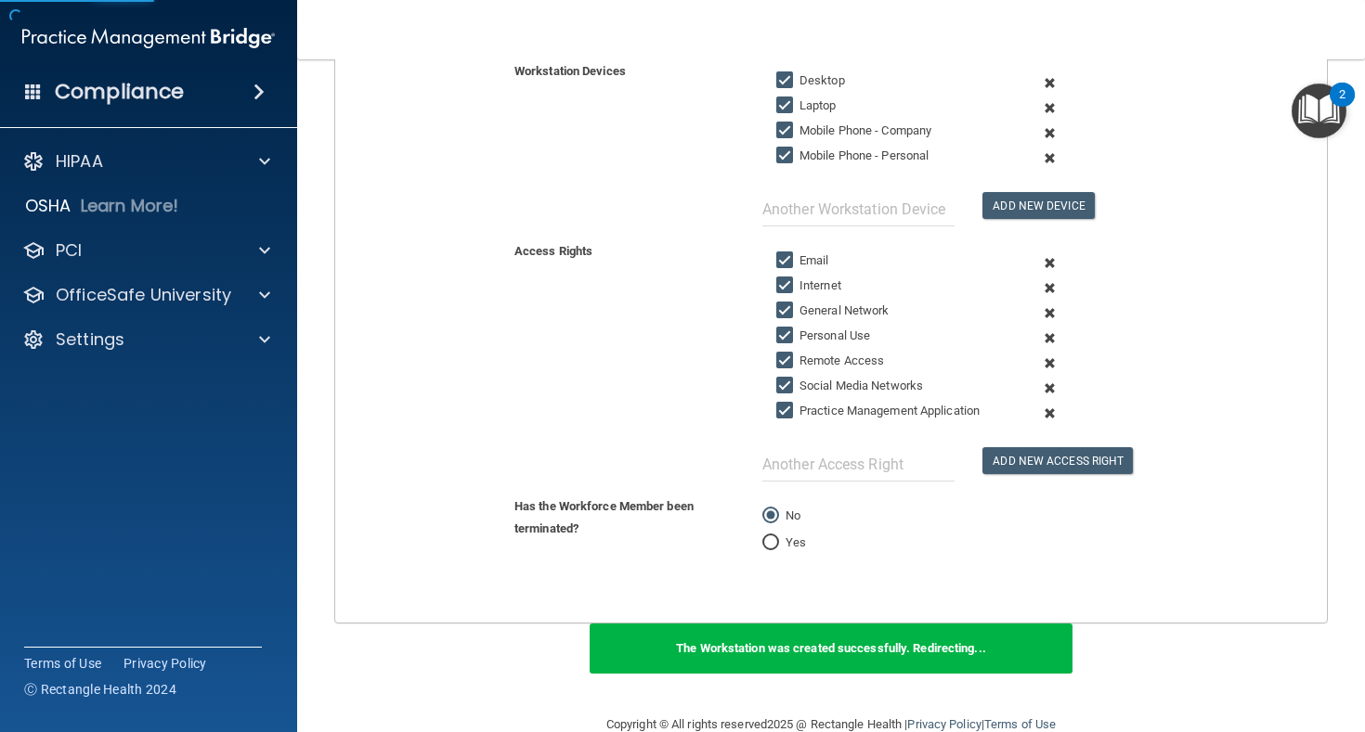
scroll to position [26, 0]
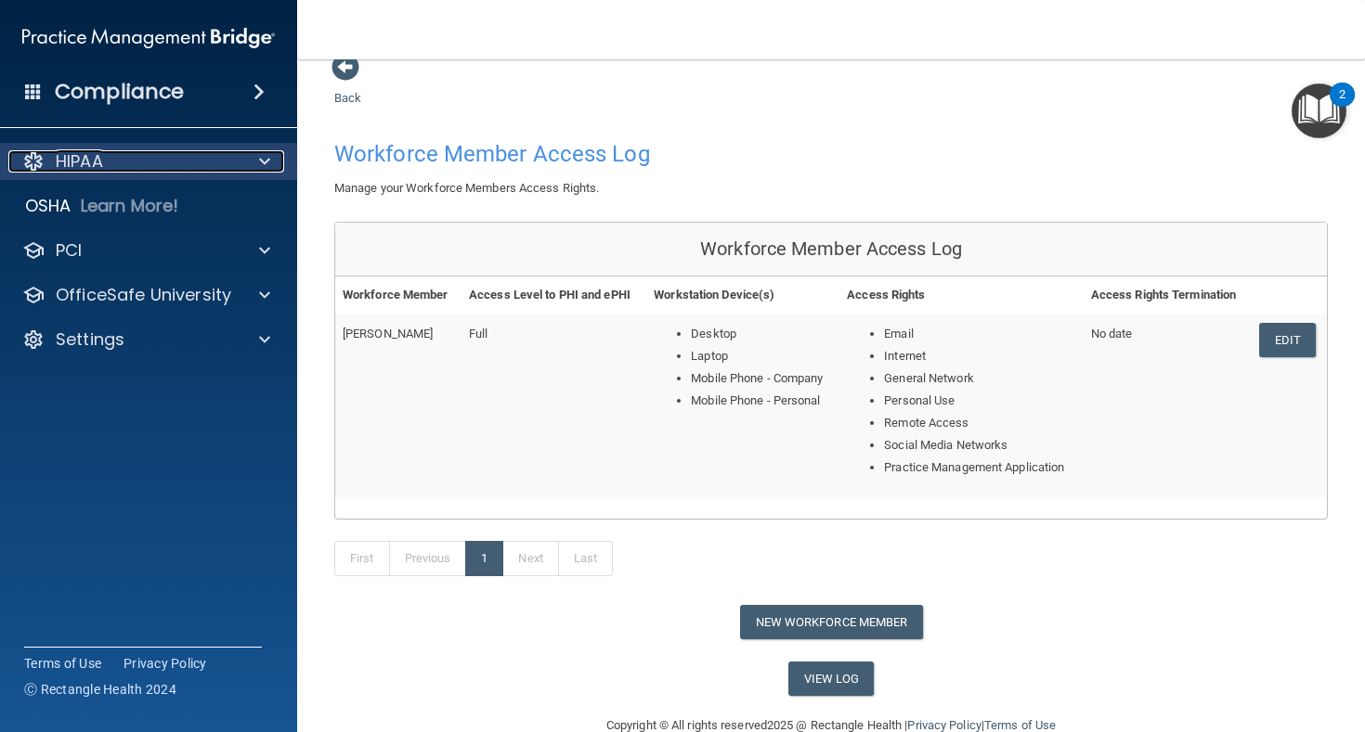
click at [206, 170] on div "HIPAA" at bounding box center [123, 161] width 230 height 22
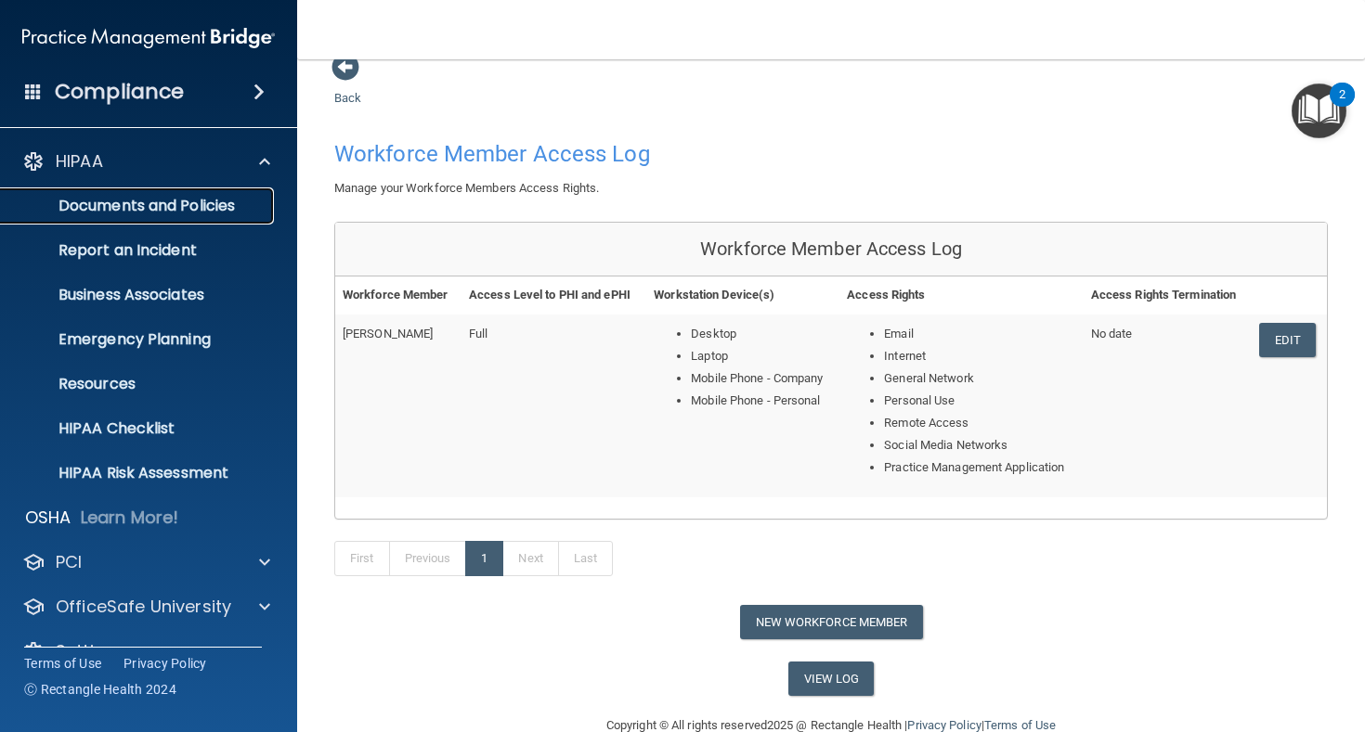
click at [198, 200] on p "Documents and Policies" at bounding box center [138, 206] width 253 height 19
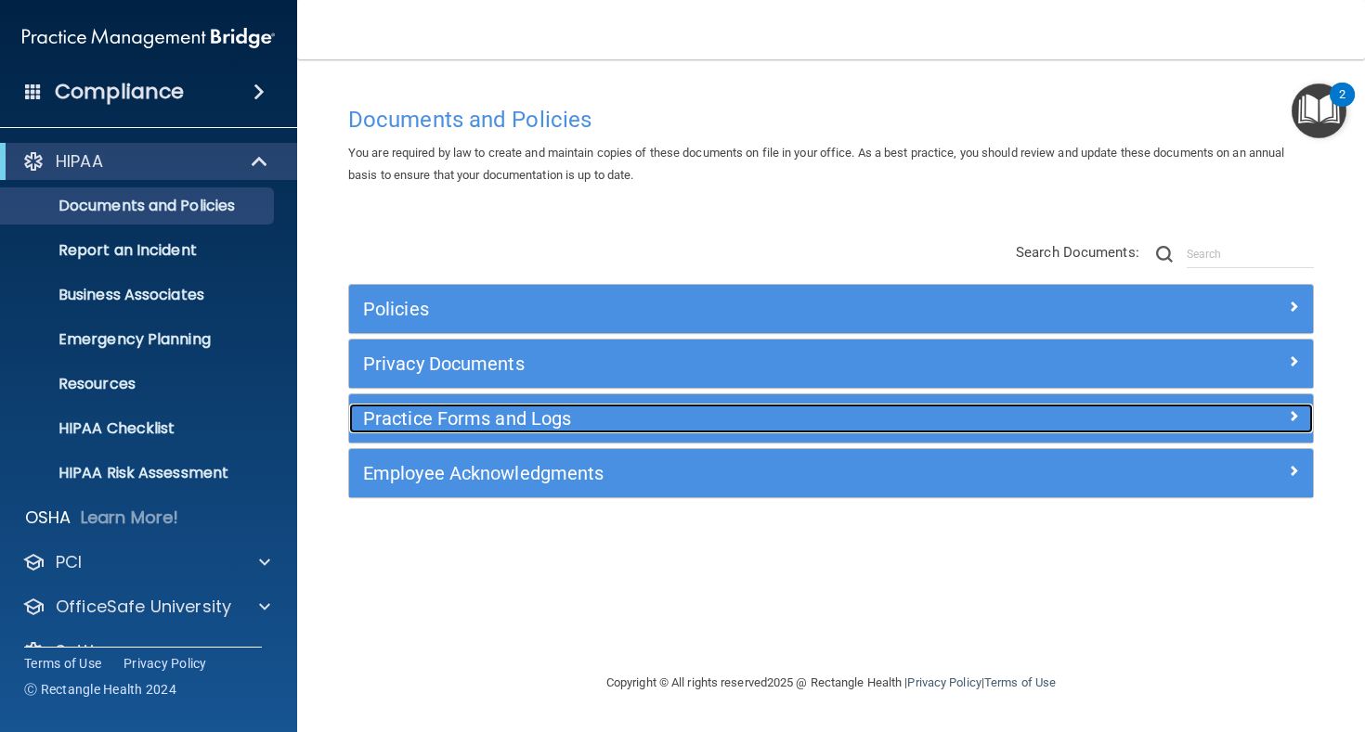
click at [450, 424] on h5 "Practice Forms and Logs" at bounding box center [710, 418] width 695 height 20
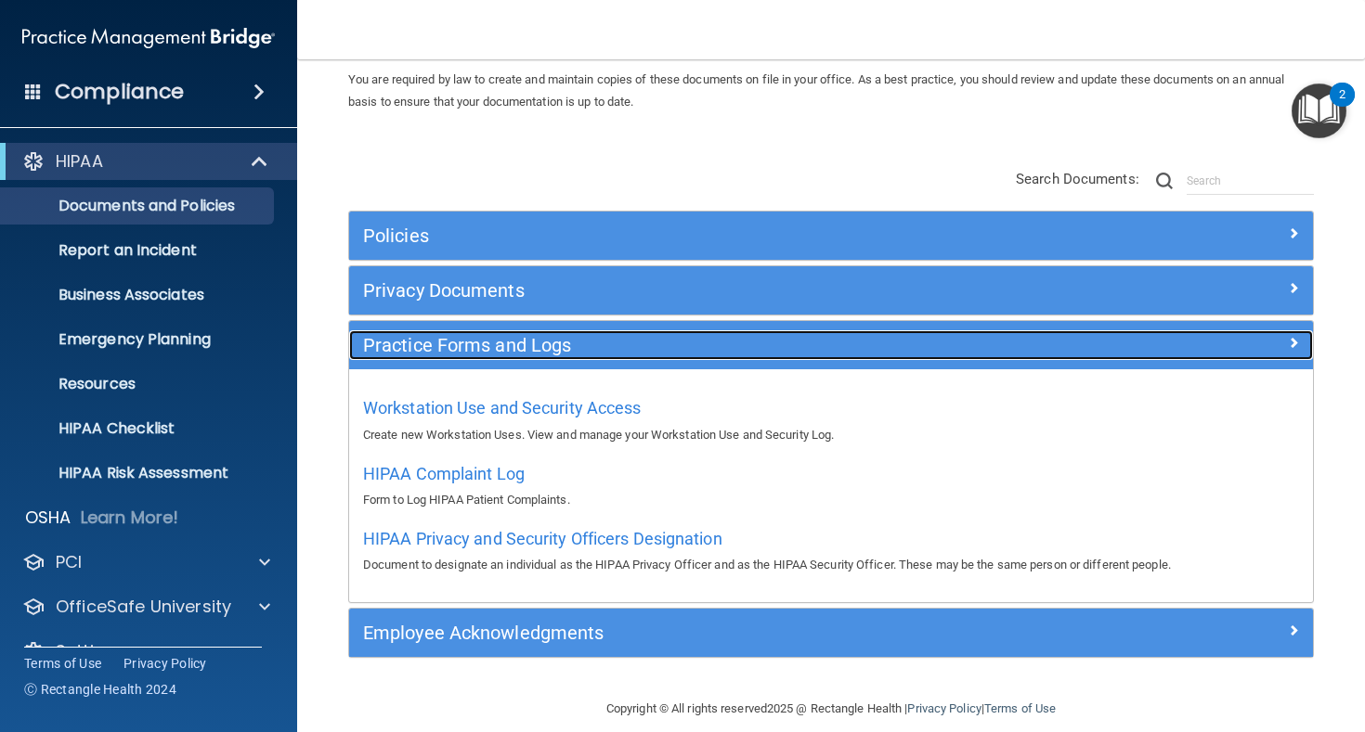
scroll to position [95, 0]
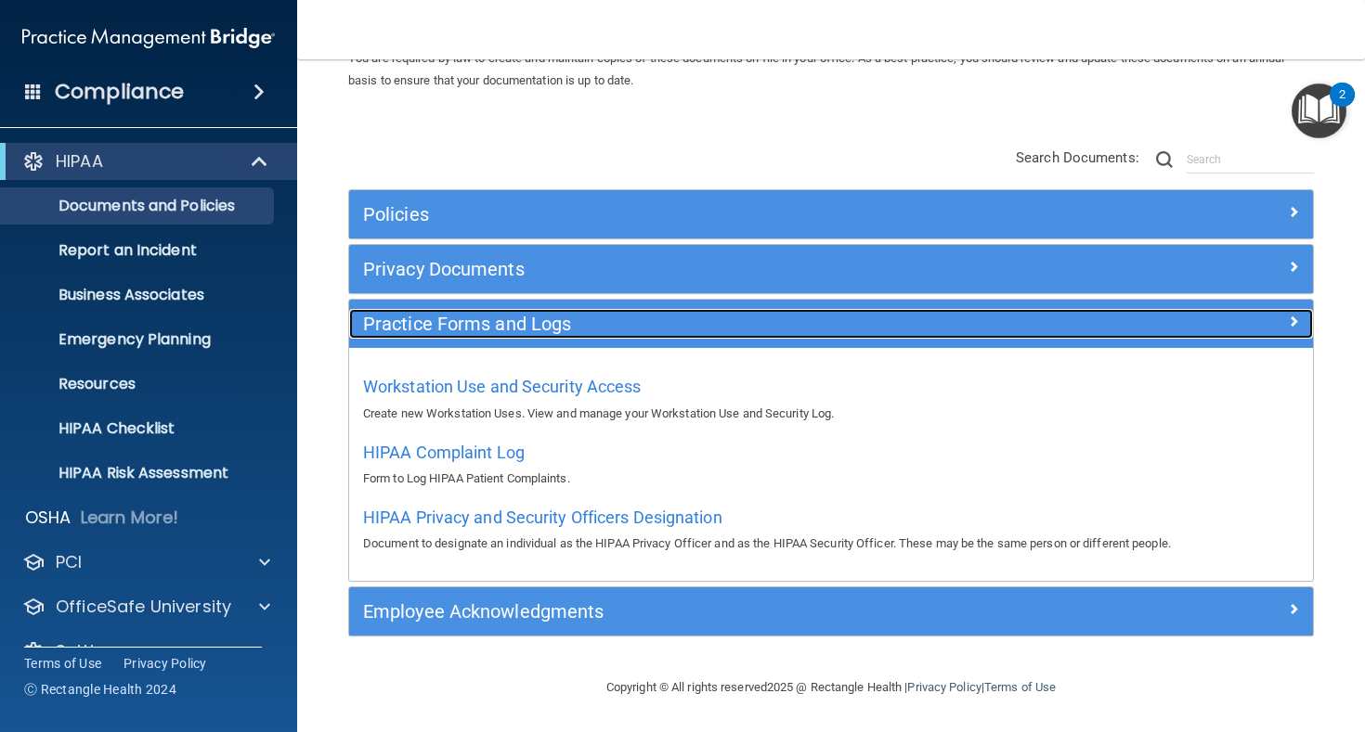
click at [798, 334] on h5 "Practice Forms and Logs" at bounding box center [710, 324] width 695 height 20
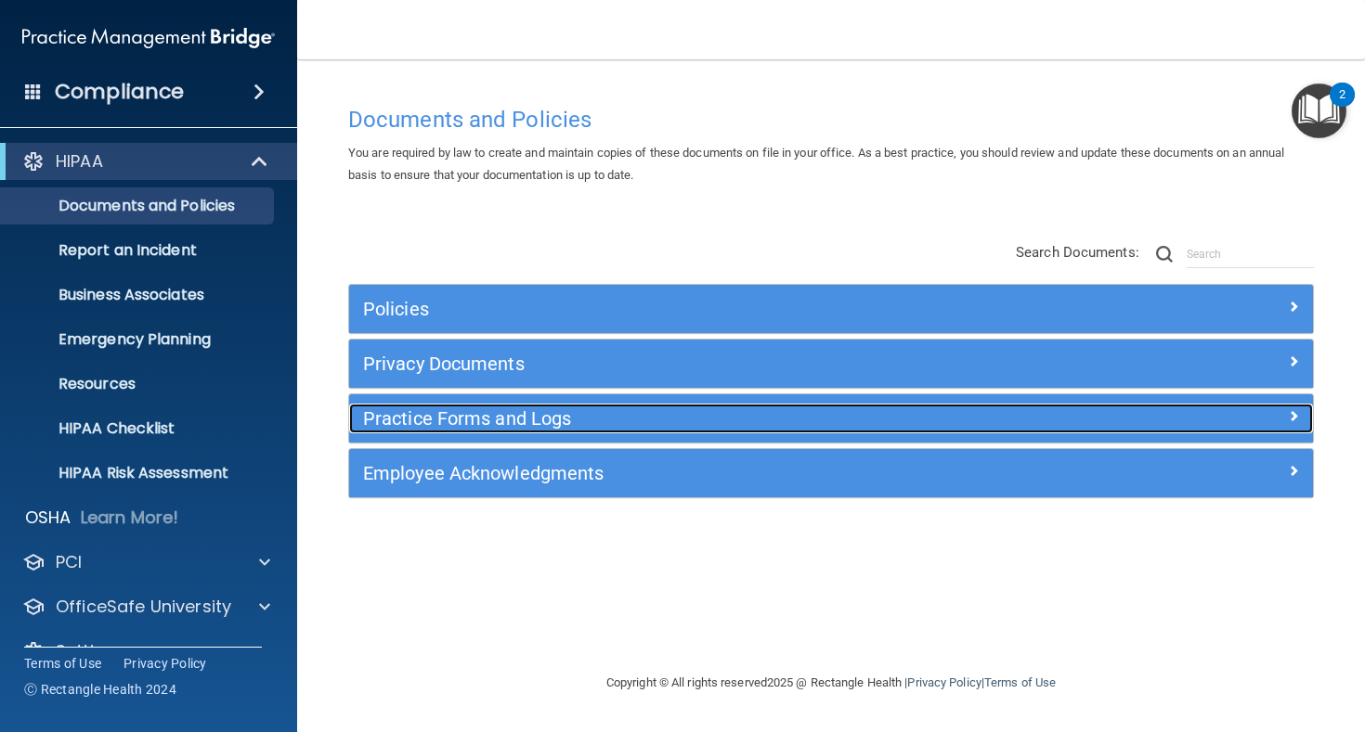
scroll to position [0, 0]
click at [487, 424] on h5 "Practice Forms and Logs" at bounding box center [710, 418] width 695 height 20
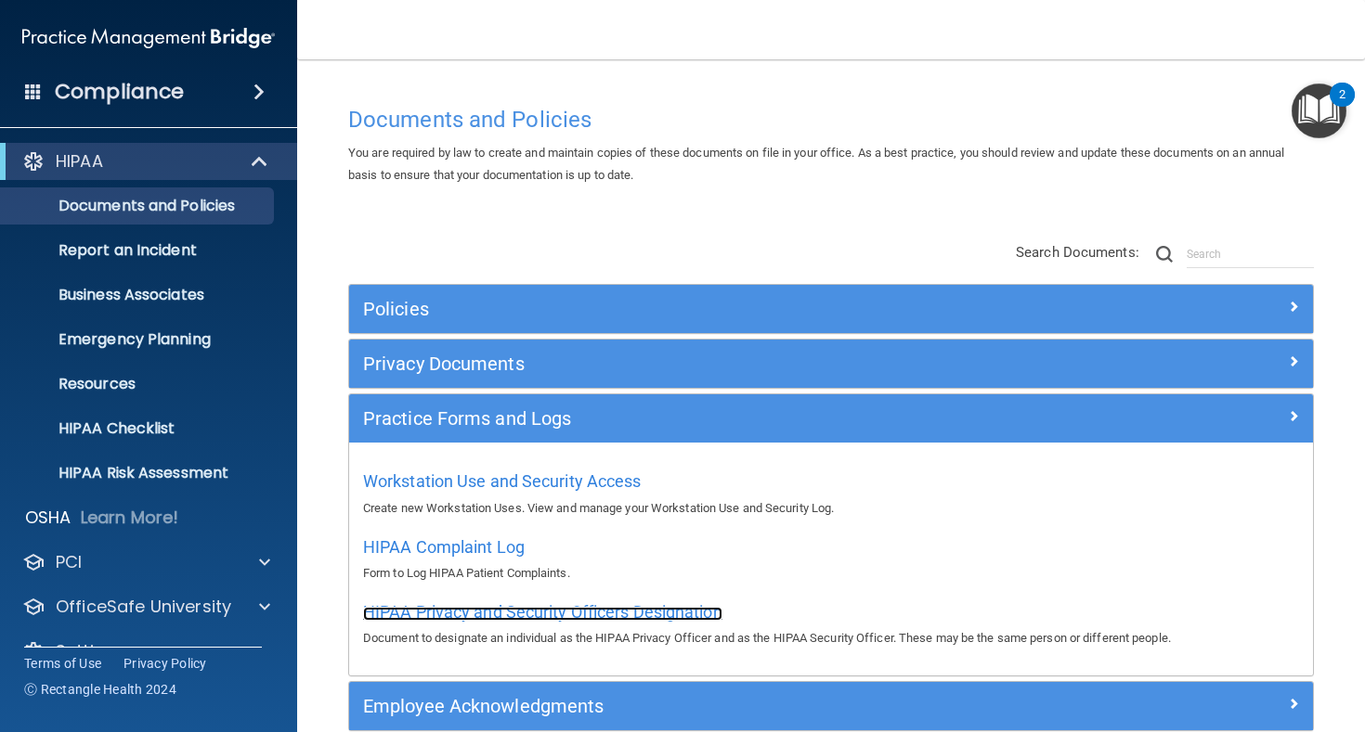
click at [473, 616] on span "HIPAA Privacy and Security Officers Designation" at bounding box center [542, 611] width 359 height 19
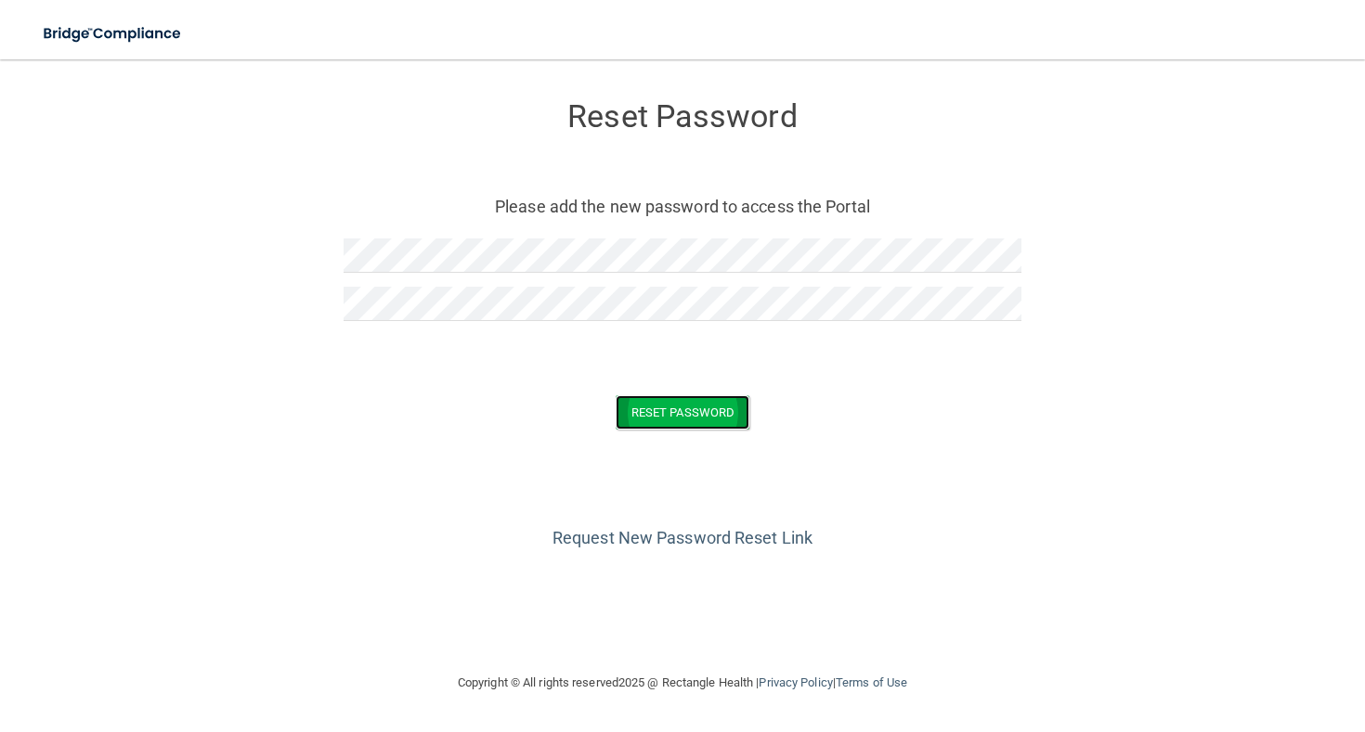
click at [717, 428] on button "Reset Password" at bounding box center [682, 412] width 134 height 34
